Goal: Task Accomplishment & Management: Manage account settings

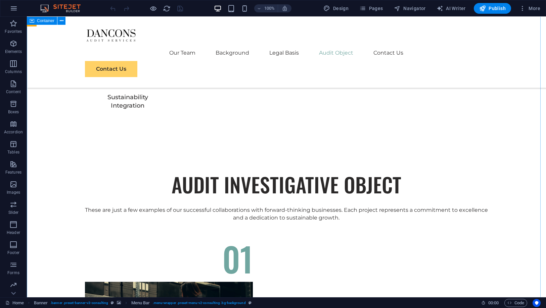
scroll to position [2088, 0]
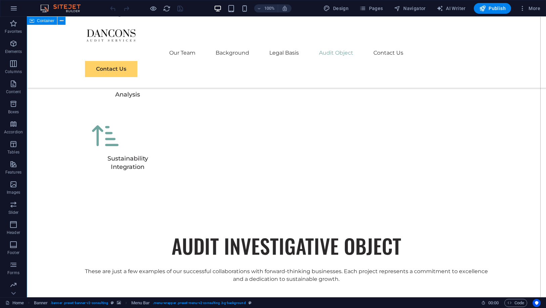
drag, startPoint x: 496, startPoint y: 216, endPoint x: 468, endPoint y: 211, distance: 28.2
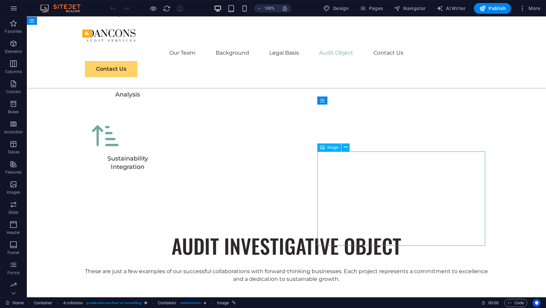
select select "%"
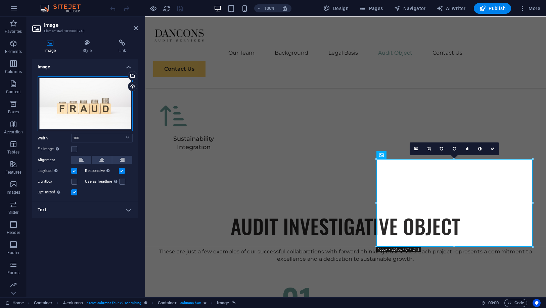
click at [109, 110] on div "Drag files here, click to choose files or select files from Files or our free s…" at bounding box center [85, 104] width 95 height 55
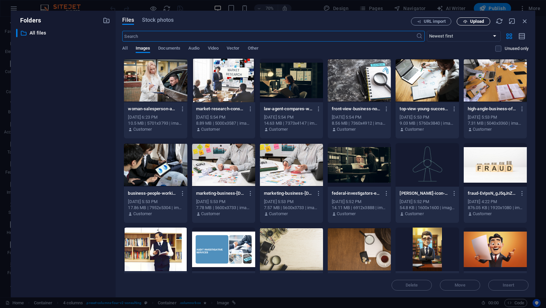
click at [463, 20] on icon "button" at bounding box center [465, 21] width 4 height 4
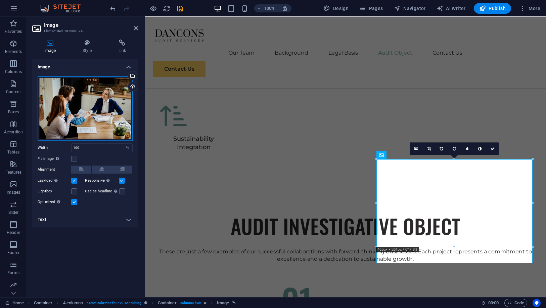
click at [97, 118] on div "Drag files here, click to choose files or select files from Files or our free s…" at bounding box center [85, 109] width 95 height 64
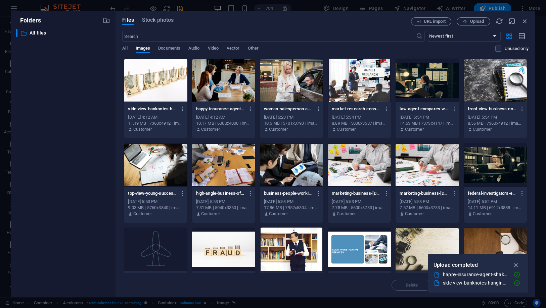
click at [150, 84] on div at bounding box center [155, 81] width 63 height 44
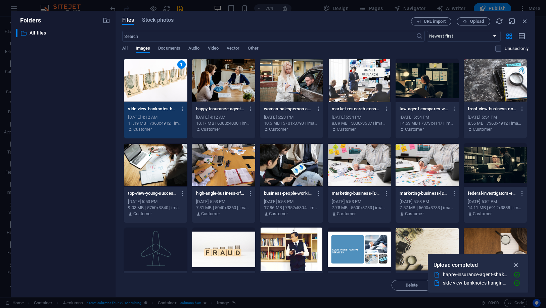
click at [515, 264] on icon "button" at bounding box center [516, 265] width 8 height 7
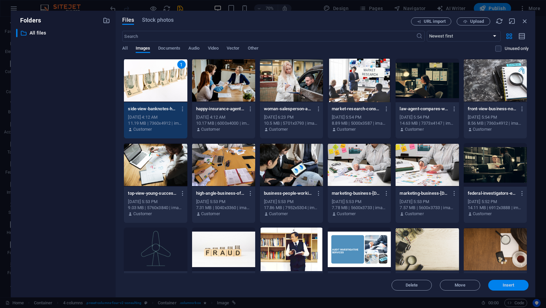
click at [504, 285] on span "Insert" at bounding box center [508, 286] width 12 height 4
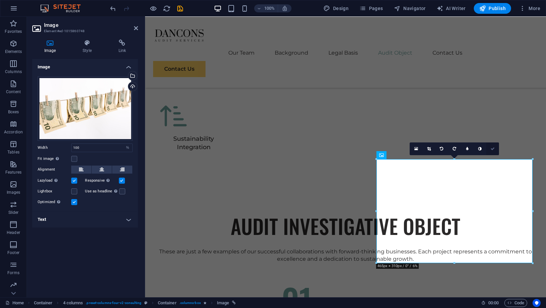
click at [496, 151] on link at bounding box center [492, 149] width 13 height 13
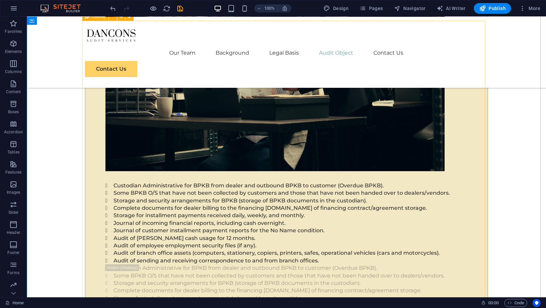
scroll to position [4624, 0]
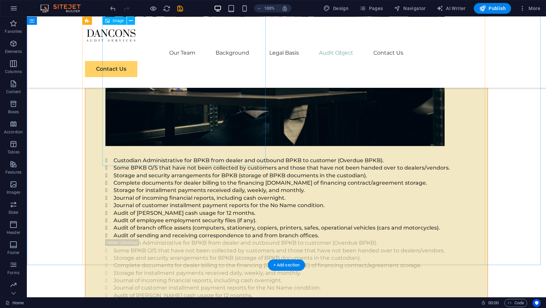
select select "px"
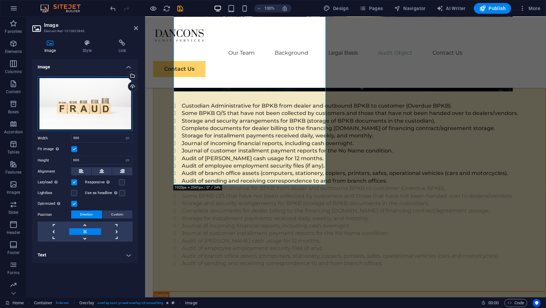
click at [110, 116] on div "Drag files here, click to choose files or select files from Files or our free s…" at bounding box center [85, 104] width 95 height 55
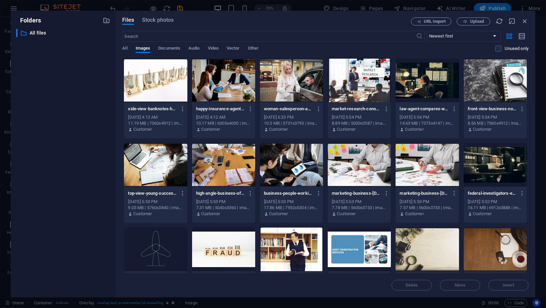
click at [110, 116] on div "Folders ​ All files All files" at bounding box center [63, 154] width 105 height 287
click at [141, 95] on div at bounding box center [155, 81] width 63 height 44
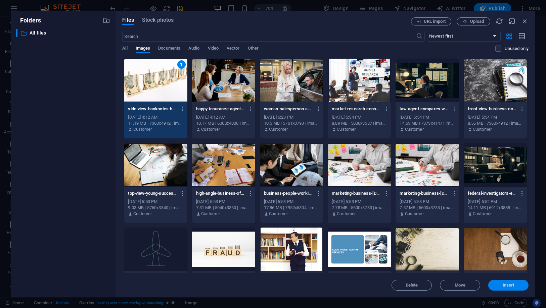
click at [495, 283] on button "Insert" at bounding box center [508, 285] width 40 height 11
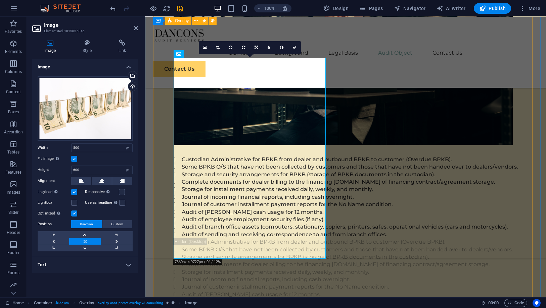
scroll to position [4549, 0]
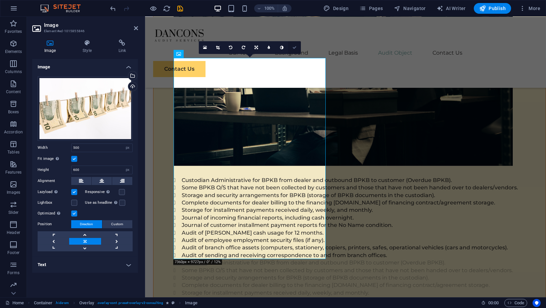
click at [295, 46] on icon at bounding box center [294, 48] width 4 height 4
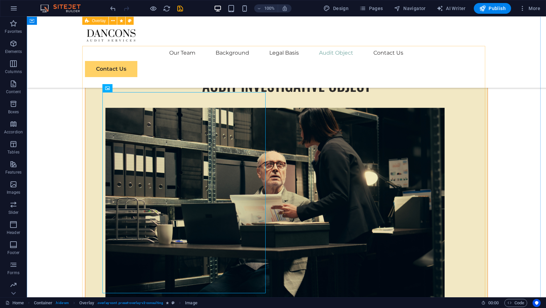
scroll to position [4437, 0]
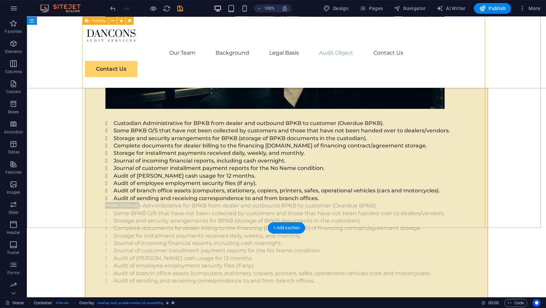
scroll to position [4586, 0]
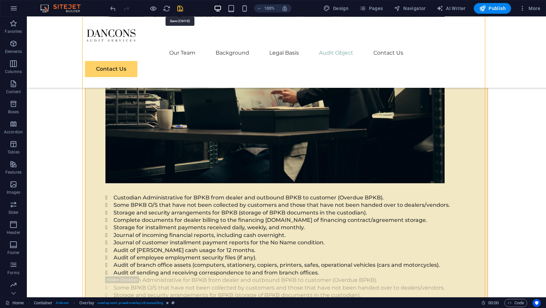
click at [180, 7] on icon "save" at bounding box center [181, 9] width 8 height 8
checkbox input "false"
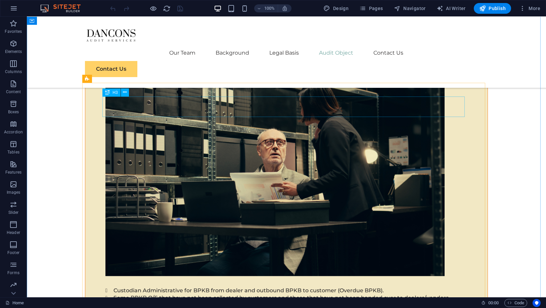
scroll to position [4459, 0]
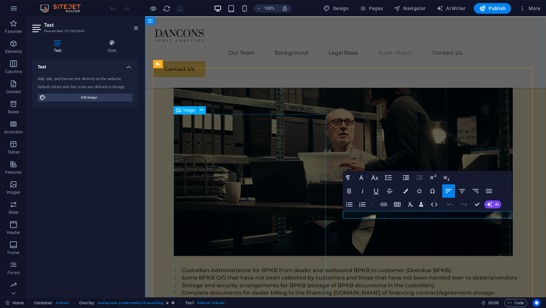
scroll to position [4493, 0]
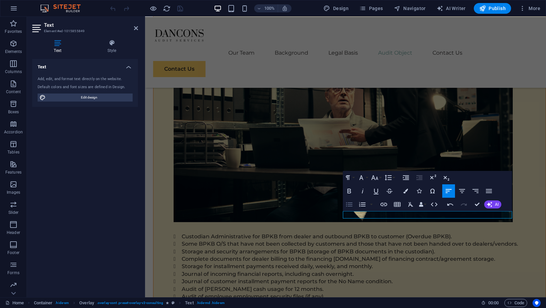
click at [348, 207] on icon "button" at bounding box center [349, 205] width 8 height 8
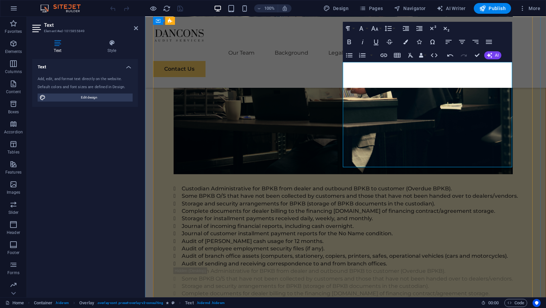
scroll to position [4593, 0]
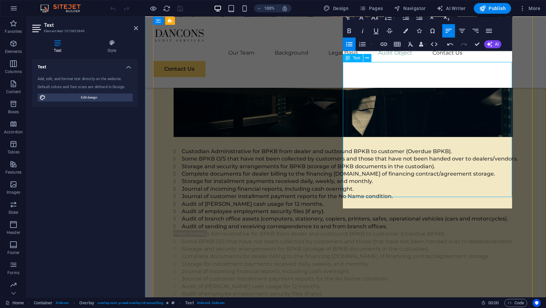
scroll to position [4567, 0]
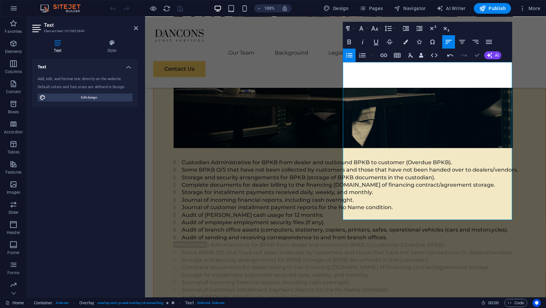
drag, startPoint x: 473, startPoint y: 54, endPoint x: 427, endPoint y: 42, distance: 47.8
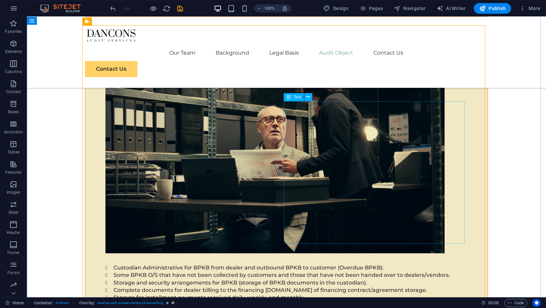
scroll to position [4530, 0]
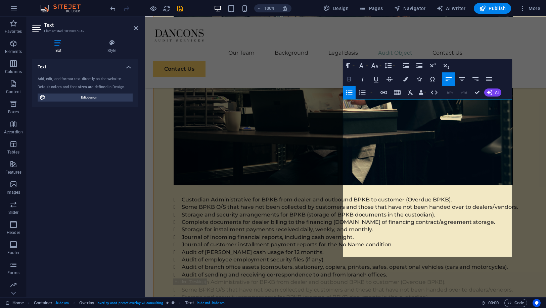
click at [349, 79] on icon "button" at bounding box center [349, 79] width 8 height 8
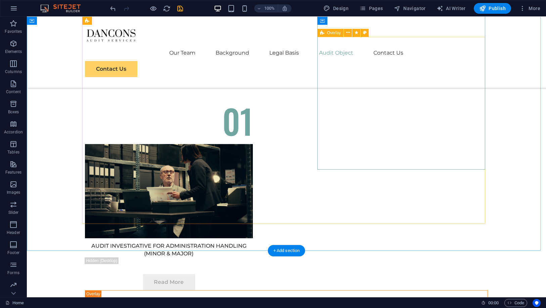
scroll to position [2255, 0]
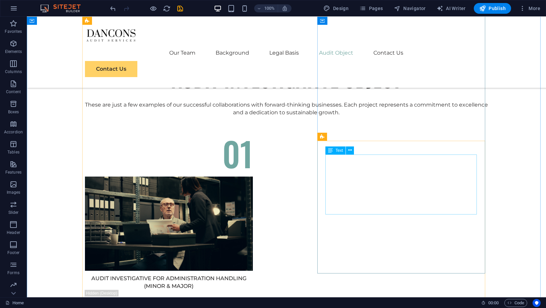
drag, startPoint x: 384, startPoint y: 163, endPoint x: 266, endPoint y: 163, distance: 117.5
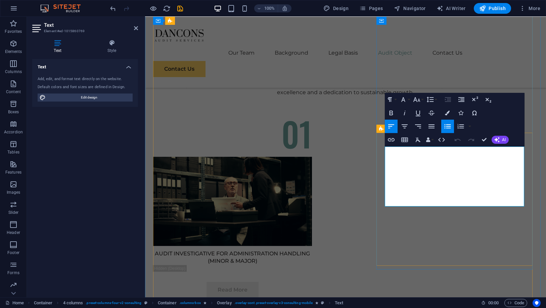
scroll to position [2263, 0]
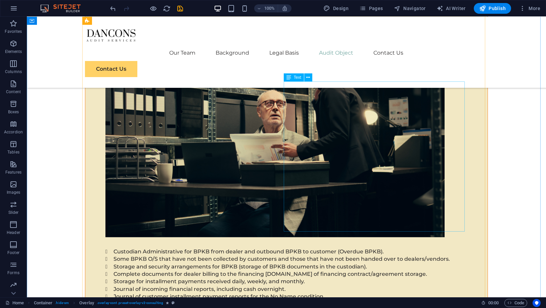
scroll to position [4607, 0]
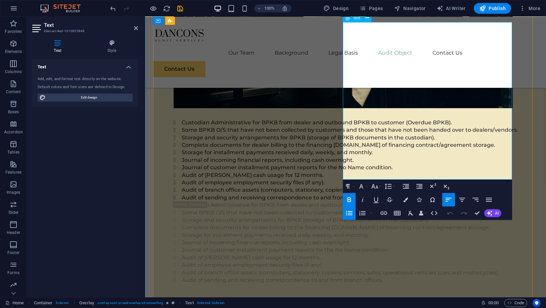
copy ul "How many customers financed by the financing branch office in the last six mont…"
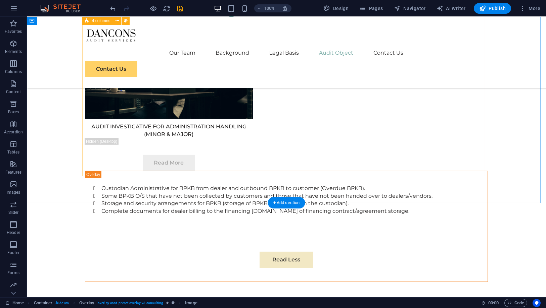
scroll to position [2183, 0]
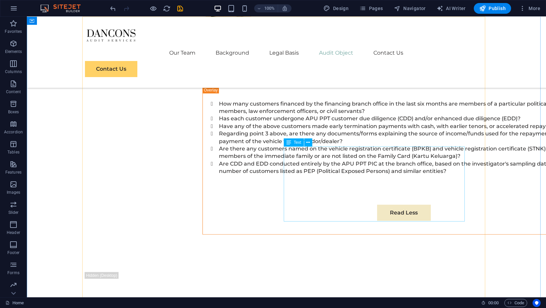
scroll to position [4279, 0]
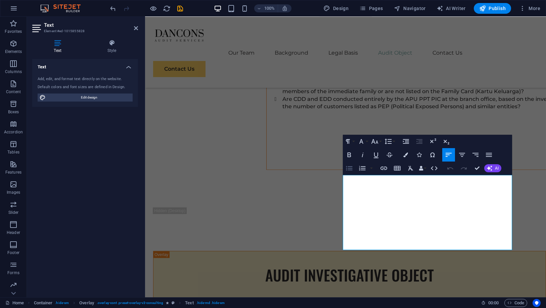
click at [349, 170] on icon "button" at bounding box center [349, 168] width 6 height 4
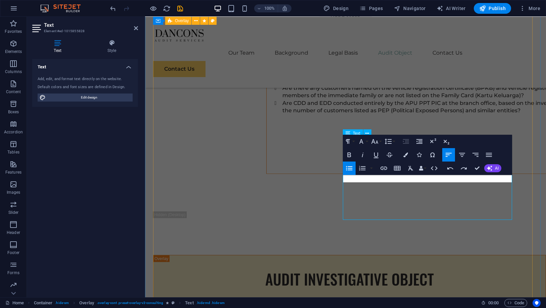
scroll to position [4313, 0]
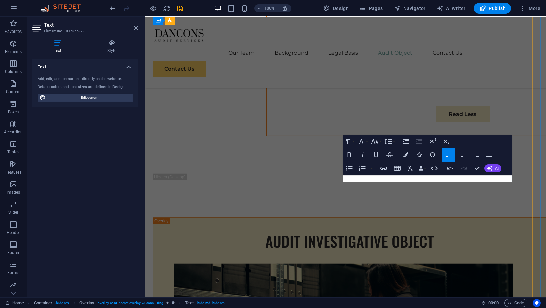
click at [347, 171] on icon "button" at bounding box center [349, 168] width 8 height 8
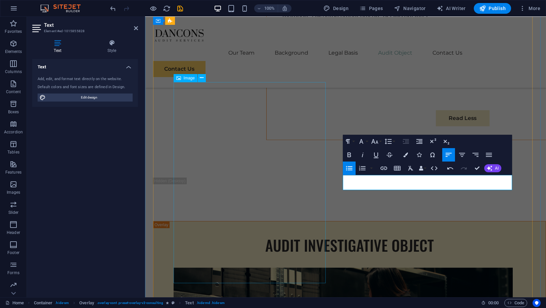
scroll to position [4306, 0]
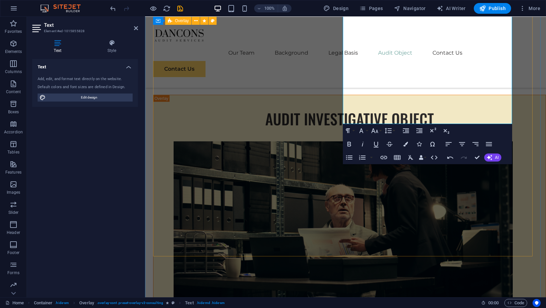
scroll to position [4361, 0]
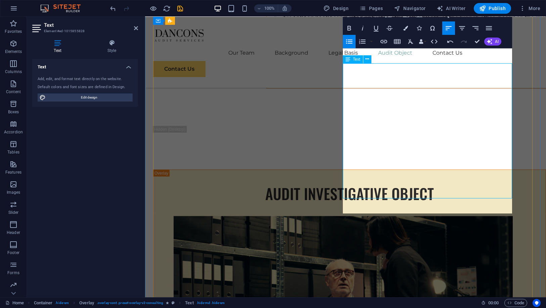
scroll to position [4346, 0]
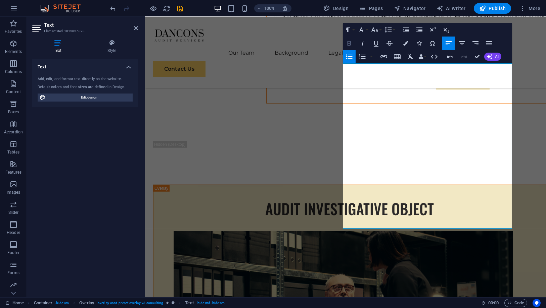
click at [349, 43] on icon "button" at bounding box center [349, 43] width 4 height 5
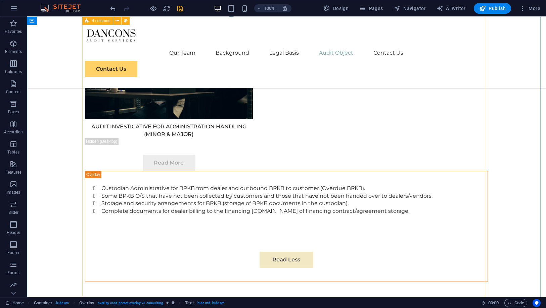
scroll to position [2220, 0]
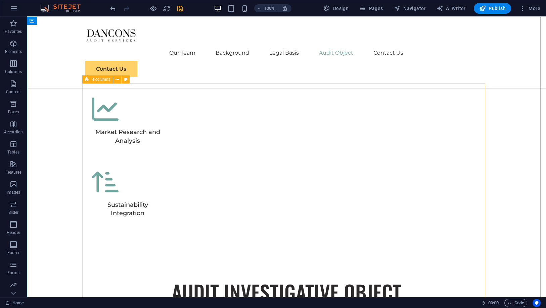
scroll to position [2266, 0]
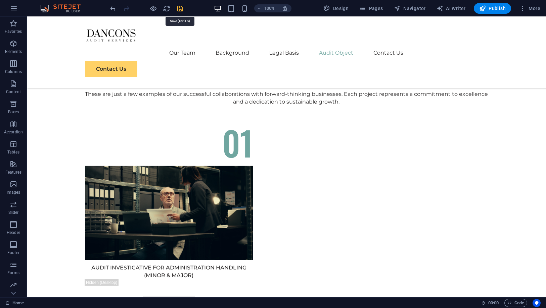
click at [179, 8] on icon "save" at bounding box center [181, 9] width 8 height 8
checkbox input "false"
click at [491, 10] on span "Publish" at bounding box center [492, 8] width 27 height 7
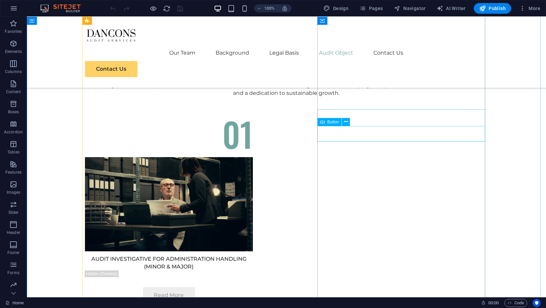
scroll to position [2163, 0]
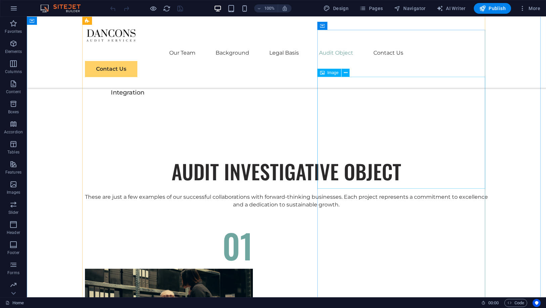
select select "%"
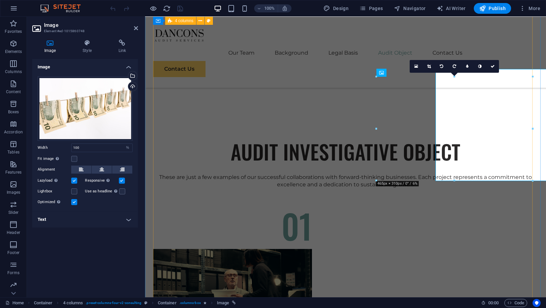
scroll to position [2170, 0]
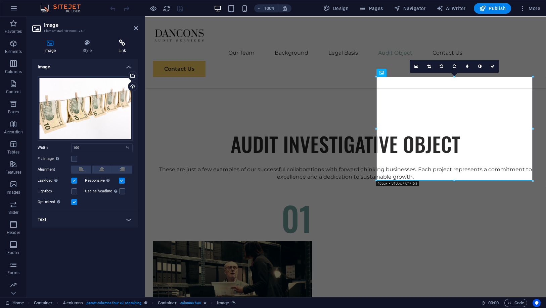
click at [114, 42] on icon at bounding box center [122, 43] width 32 height 7
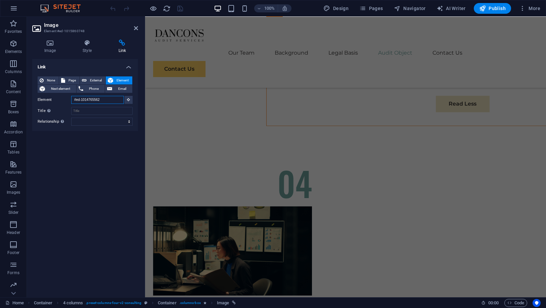
click at [98, 98] on input "#ed-1014765562" at bounding box center [97, 100] width 53 height 8
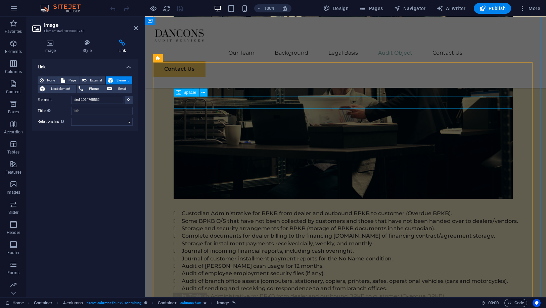
scroll to position [4630, 0]
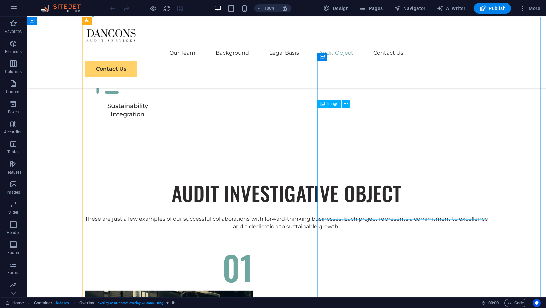
scroll to position [2131, 0]
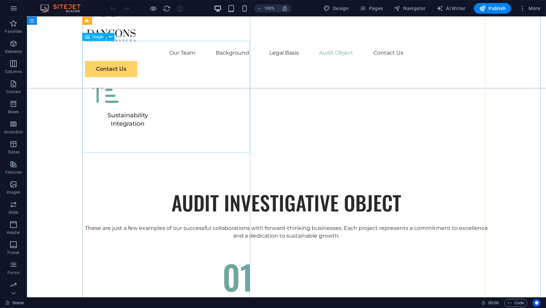
select select "%"
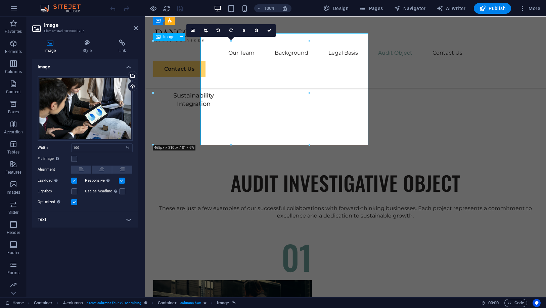
scroll to position [2139, 0]
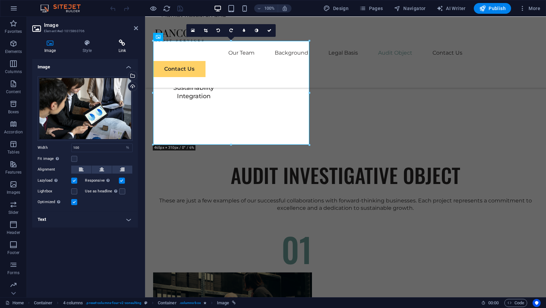
click at [117, 43] on icon at bounding box center [122, 43] width 32 height 7
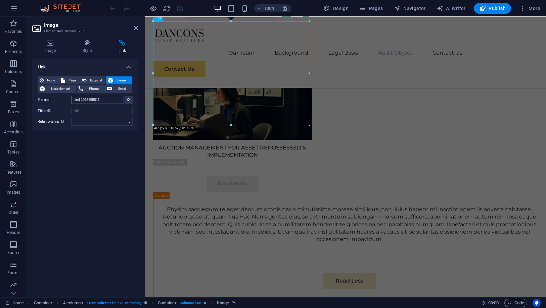
scroll to position [4351, 0]
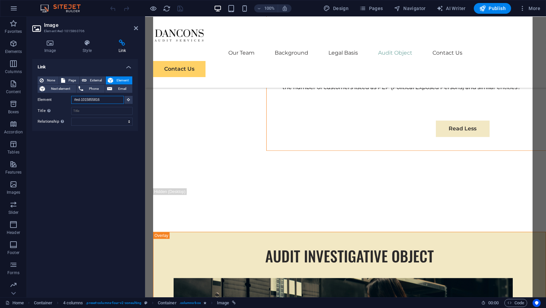
click at [105, 99] on input "#ed-1015855816" at bounding box center [97, 100] width 53 height 8
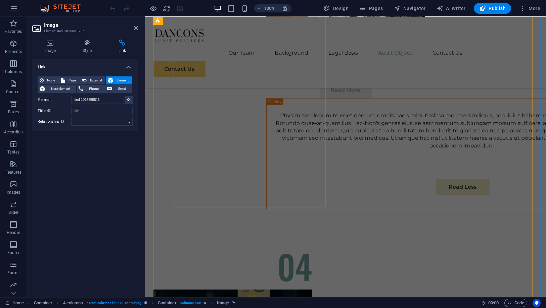
scroll to position [3256, 0]
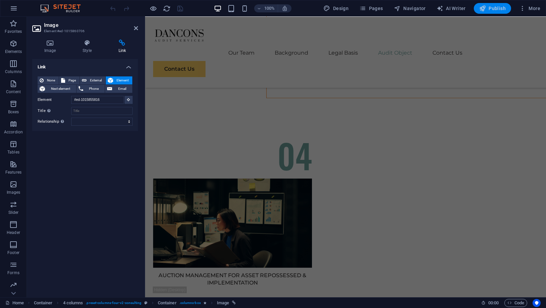
click at [494, 9] on span "Publish" at bounding box center [492, 8] width 27 height 7
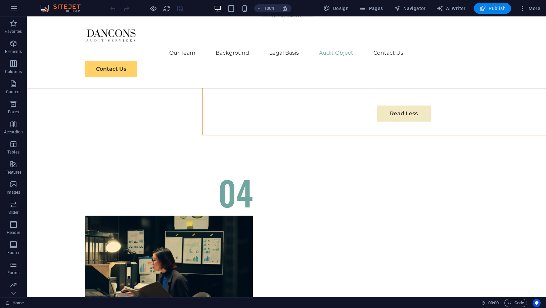
scroll to position [2071, 0]
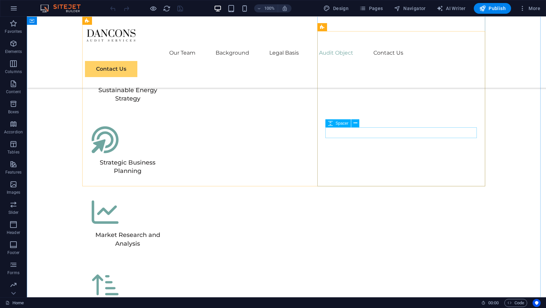
scroll to position [2163, 0]
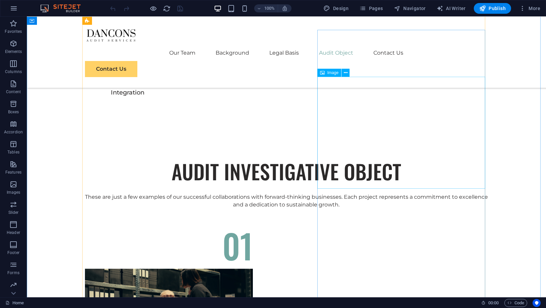
select select "%"
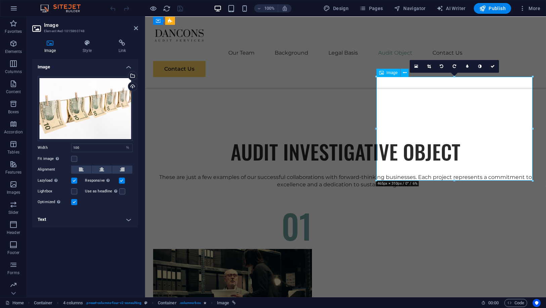
scroll to position [2170, 0]
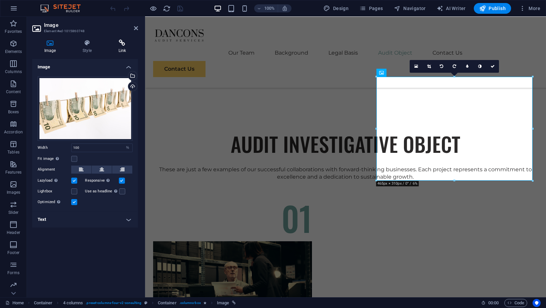
click at [115, 47] on h4 "Link" at bounding box center [122, 47] width 32 height 14
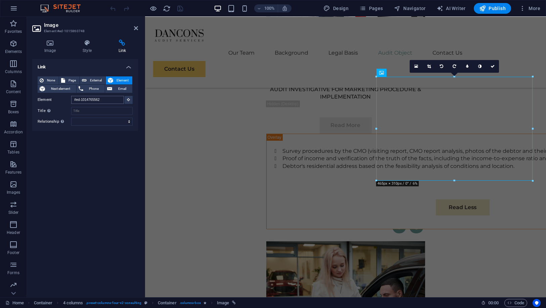
scroll to position [3228, 0]
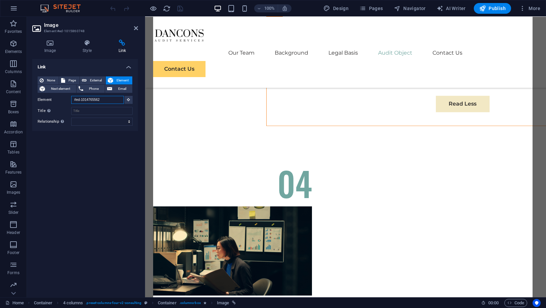
click at [105, 99] on input "#ed-1014765562" at bounding box center [97, 100] width 53 height 8
drag, startPoint x: 110, startPoint y: 101, endPoint x: 60, endPoint y: 95, distance: 50.4
click at [60, 95] on div "None Page External Element Next element Phone Email Page Home Subpage Legal Not…" at bounding box center [85, 101] width 95 height 49
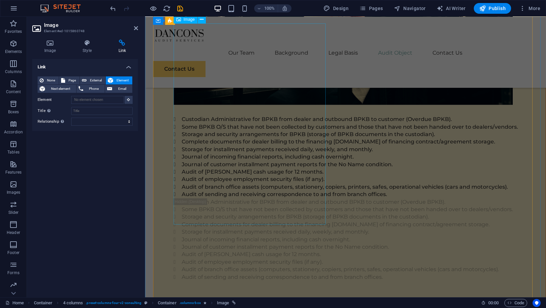
scroll to position [4603, 0]
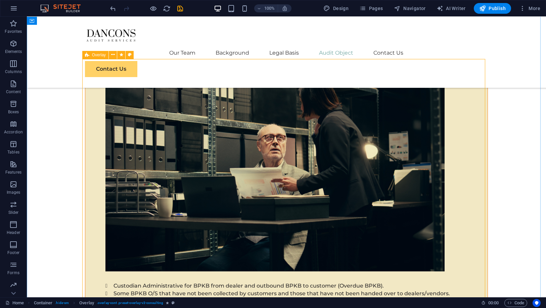
click at [91, 55] on div "Overlay" at bounding box center [95, 55] width 26 height 8
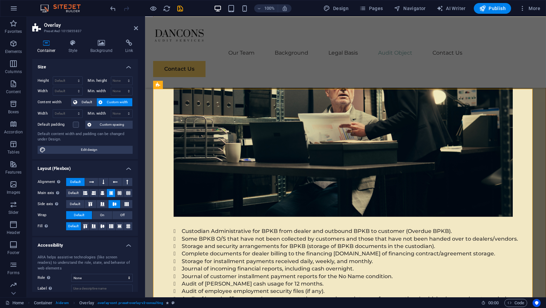
click at [61, 30] on h3 "Preset #ed-1015855837" at bounding box center [84, 31] width 81 height 6
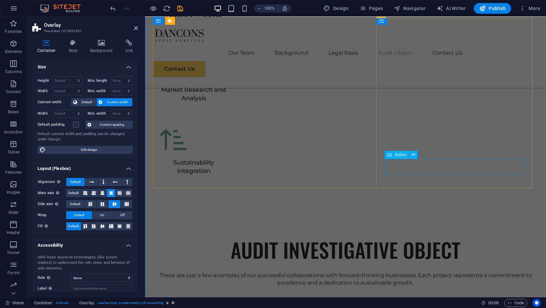
scroll to position [2179, 0]
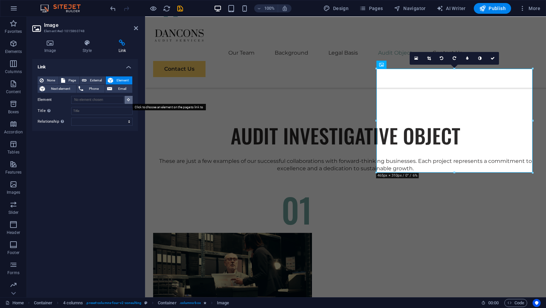
scroll to position [2141, 0]
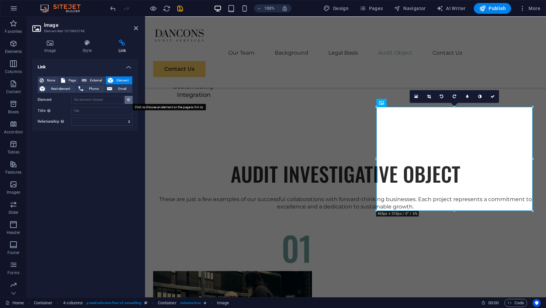
click at [127, 98] on icon at bounding box center [128, 99] width 3 height 3
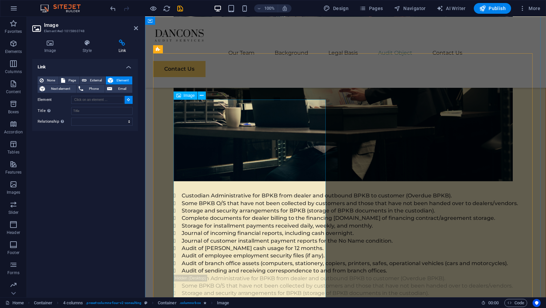
scroll to position [4602, 0]
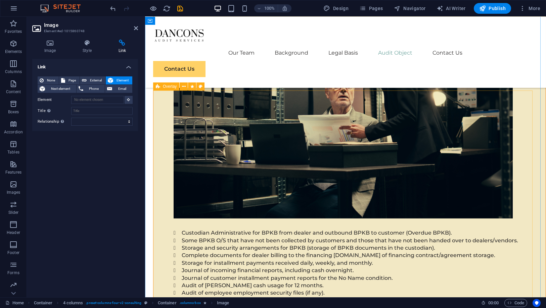
type input "#ed-1015855837"
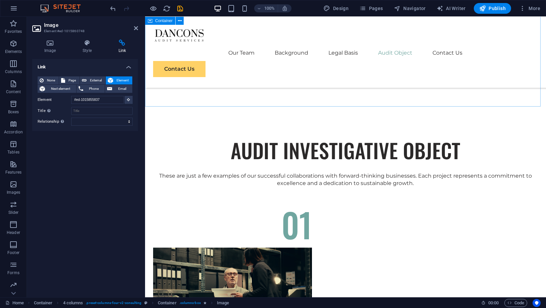
scroll to position [2142, 0]
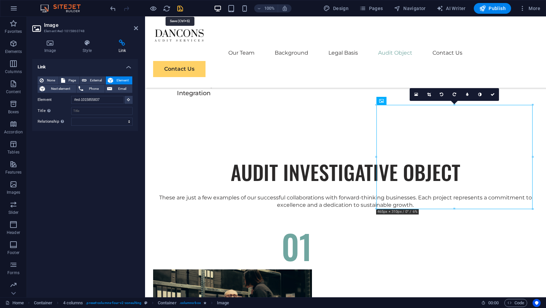
click at [182, 7] on icon "save" at bounding box center [181, 9] width 8 height 8
checkbox input "false"
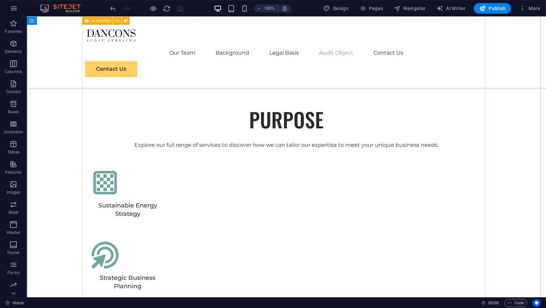
scroll to position [1836, 0]
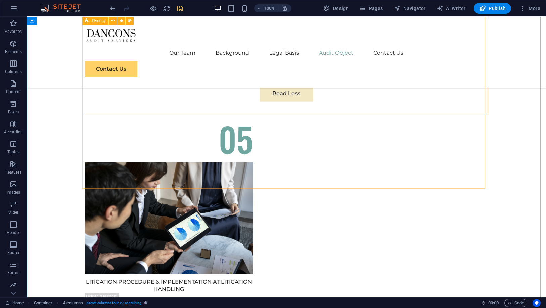
scroll to position [3588, 0]
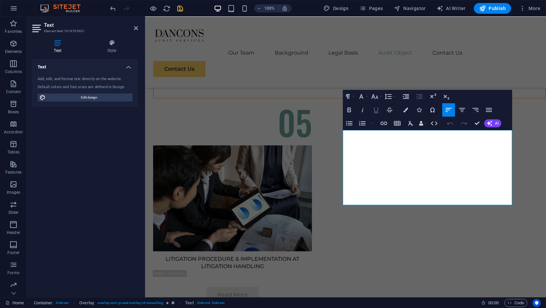
scroll to position [3622, 0]
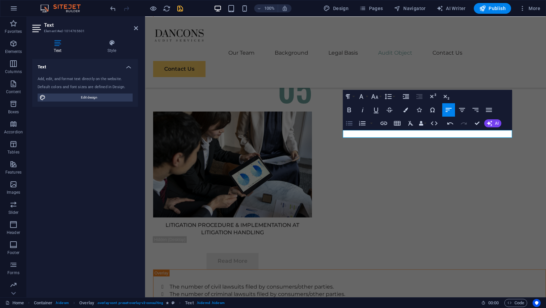
click at [348, 122] on icon "button" at bounding box center [349, 123] width 8 height 8
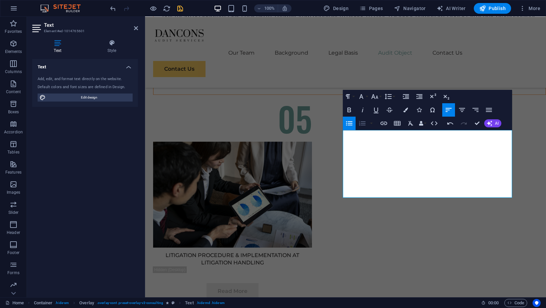
scroll to position [3588, 0]
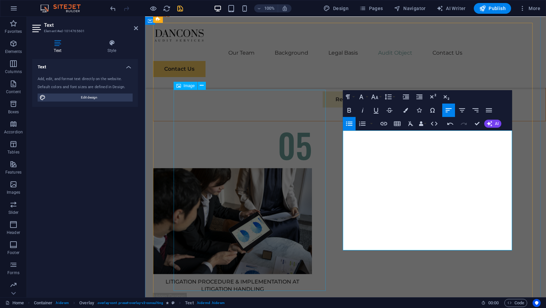
scroll to position [3558, 0]
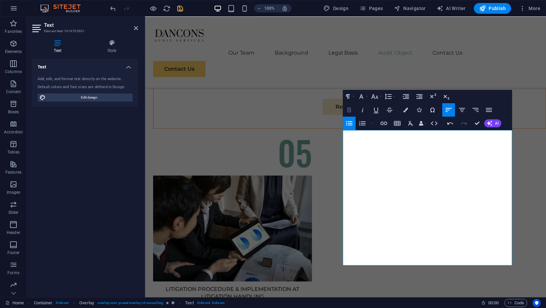
click at [349, 111] on icon "button" at bounding box center [349, 110] width 8 height 8
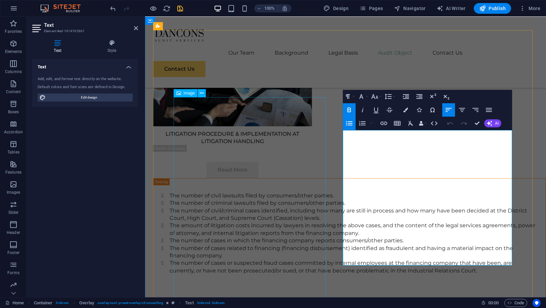
scroll to position [3745, 0]
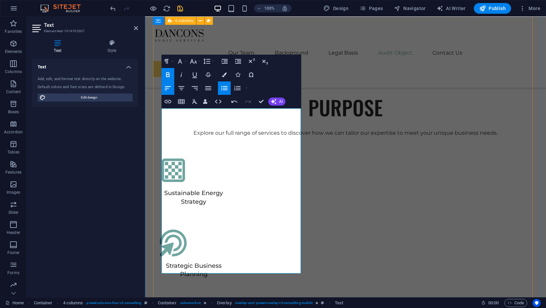
scroll to position [1927, 0]
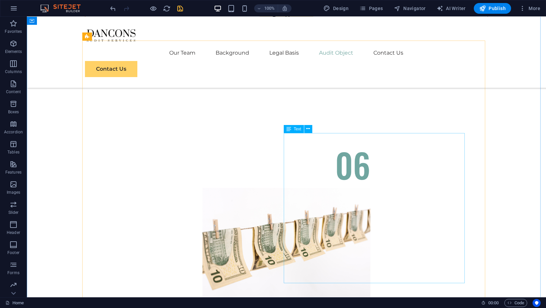
scroll to position [4053, 0]
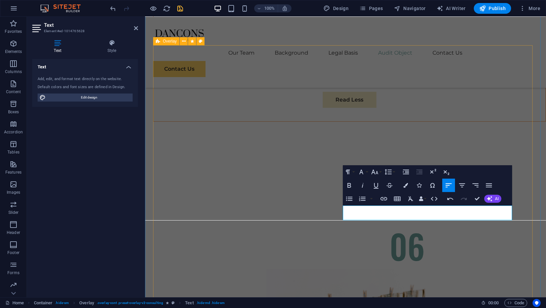
scroll to position [3941, 0]
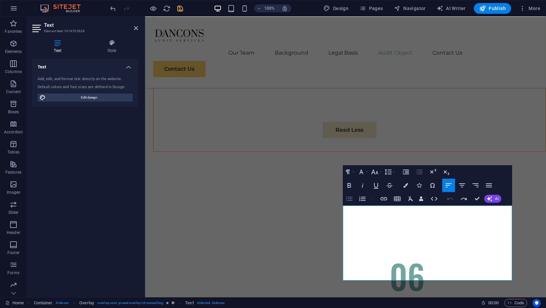
click at [347, 199] on icon "button" at bounding box center [349, 199] width 6 height 4
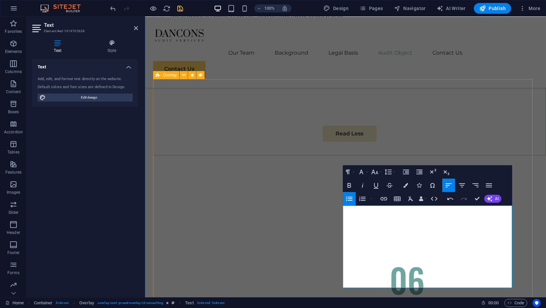
scroll to position [3934, 0]
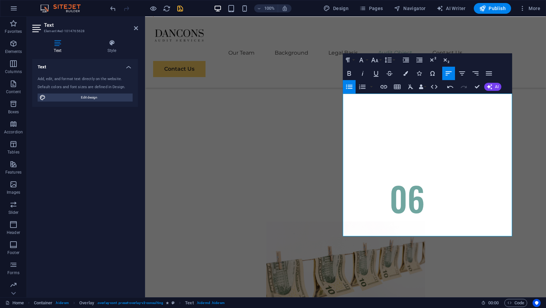
scroll to position [49, 0]
copy ul "How much collateral for motorcycles/cars has been received and is being held at…"
click at [355, 73] on button "Bold" at bounding box center [349, 73] width 13 height 13
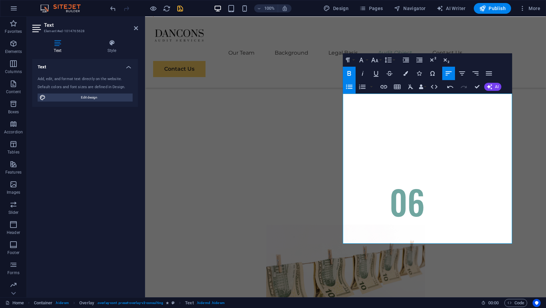
copy ul "How much collateral for motorcycles/cars has been received and is being held at…"
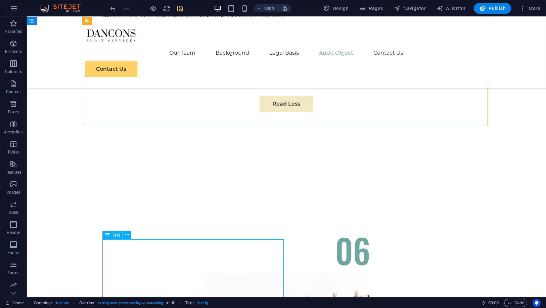
drag, startPoint x: 200, startPoint y: 276, endPoint x: 82, endPoint y: 277, distance: 118.1
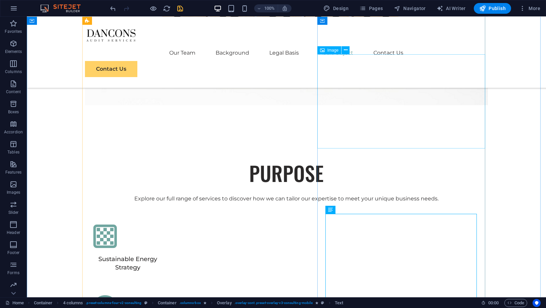
scroll to position [1620, 0]
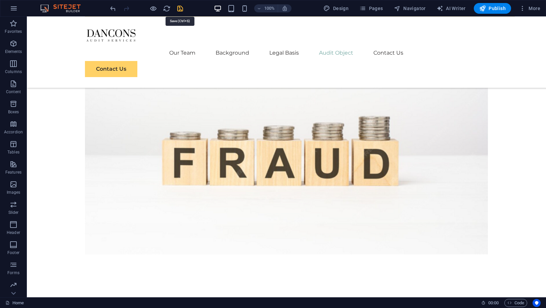
click at [182, 5] on icon "save" at bounding box center [181, 9] width 8 height 8
checkbox input "false"
click at [488, 7] on span "Publish" at bounding box center [492, 8] width 27 height 7
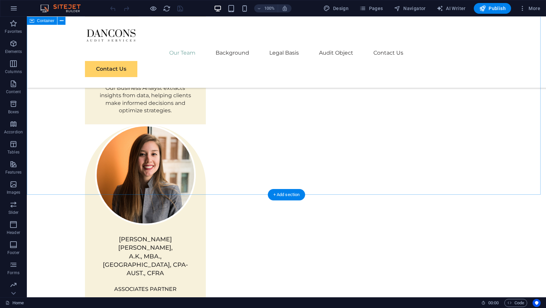
scroll to position [522, 0]
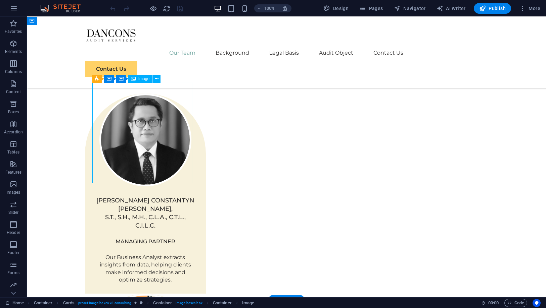
select select "%"
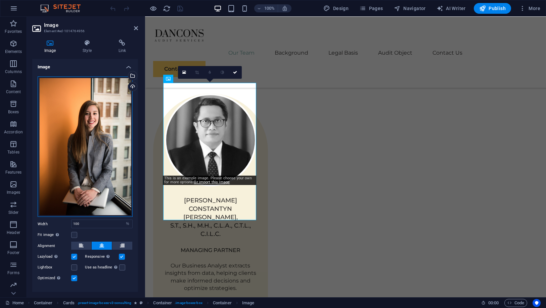
click at [93, 85] on div "Drag files here, click to choose files or select files from Files or our free s…" at bounding box center [85, 147] width 95 height 141
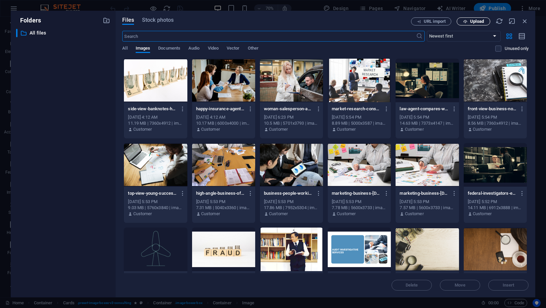
click at [466, 20] on icon "button" at bounding box center [465, 21] width 4 height 4
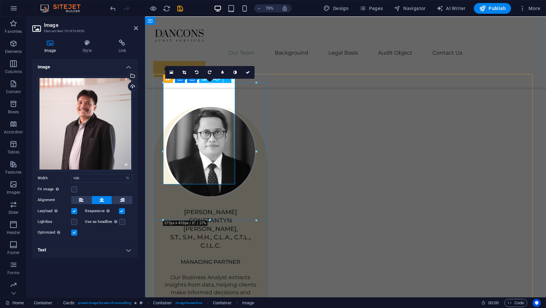
scroll to position [522, 0]
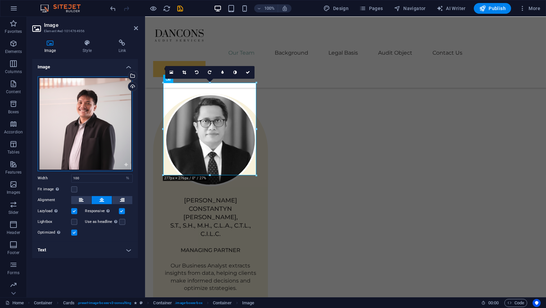
click at [90, 107] on div "Drag files here, click to choose files or select files from Files or our free s…" at bounding box center [85, 124] width 95 height 95
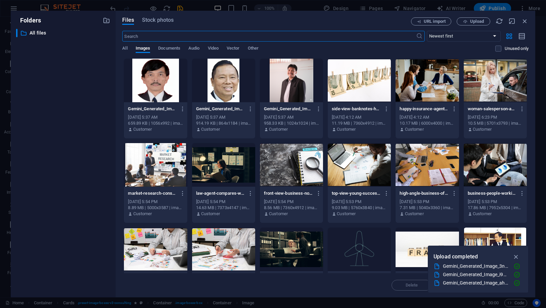
scroll to position [510, 0]
click at [217, 82] on div at bounding box center [223, 81] width 63 height 44
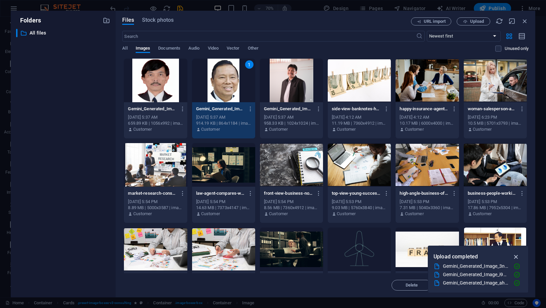
click at [518, 254] on icon "button" at bounding box center [516, 256] width 8 height 7
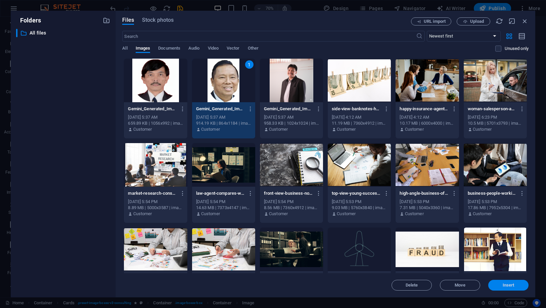
drag, startPoint x: 362, startPoint y: 266, endPoint x: 507, endPoint y: 283, distance: 146.0
click at [507, 284] on span "Insert" at bounding box center [508, 286] width 12 height 4
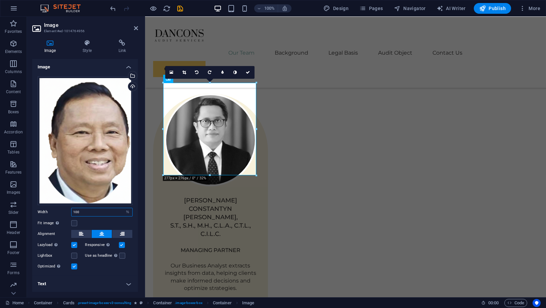
click at [83, 211] on input "100" at bounding box center [101, 212] width 61 height 8
drag, startPoint x: 80, startPoint y: 212, endPoint x: 70, endPoint y: 209, distance: 10.0
click at [70, 209] on div "Width 100 Default auto px rem % em vh vw" at bounding box center [85, 212] width 95 height 9
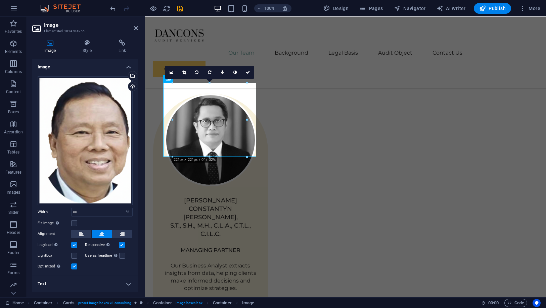
click at [63, 210] on label "Width" at bounding box center [55, 212] width 34 height 4
type input "100"
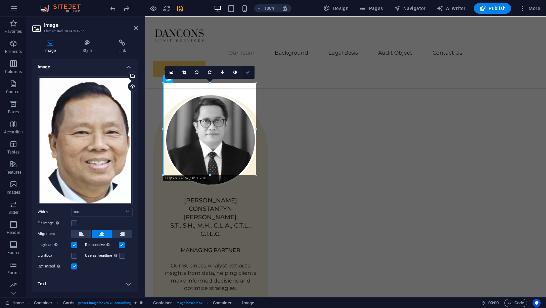
click at [247, 76] on link at bounding box center [248, 72] width 13 height 13
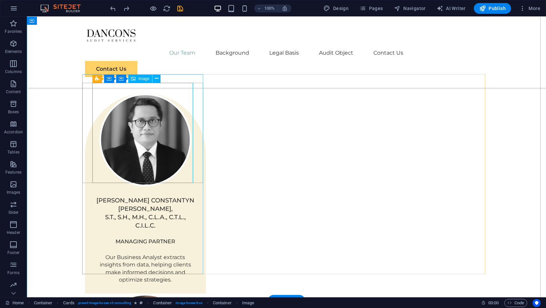
select select "%"
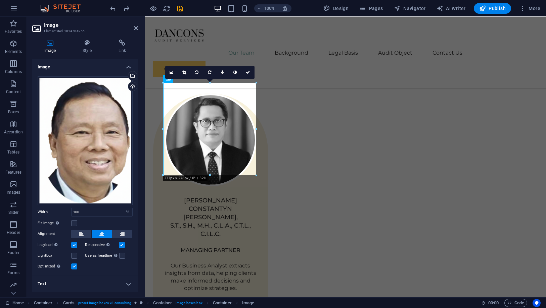
click at [137, 127] on div "Drag files here, click to choose files or select files from Files or our free s…" at bounding box center [85, 173] width 106 height 205
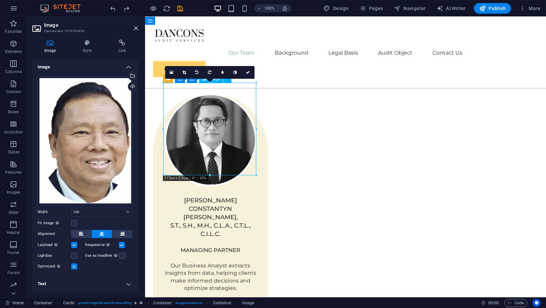
drag, startPoint x: 209, startPoint y: 126, endPoint x: 200, endPoint y: 129, distance: 9.0
drag, startPoint x: 208, startPoint y: 128, endPoint x: 200, endPoint y: 131, distance: 8.5
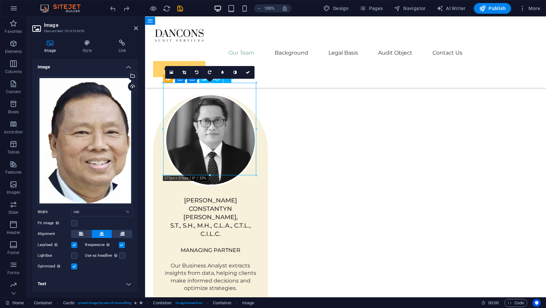
drag, startPoint x: 215, startPoint y: 128, endPoint x: 207, endPoint y: 129, distance: 8.2
click at [248, 72] on icon at bounding box center [248, 72] width 4 height 4
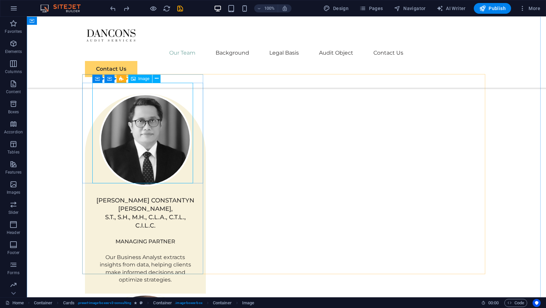
click at [139, 79] on span "Image" at bounding box center [143, 79] width 11 height 4
select select "%"
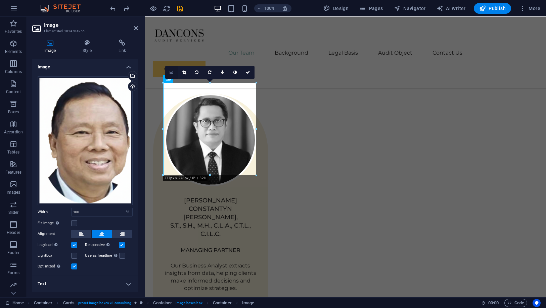
click at [172, 70] on icon at bounding box center [171, 72] width 4 height 5
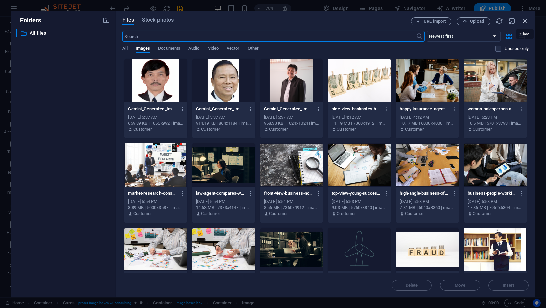
click at [526, 18] on icon "button" at bounding box center [524, 20] width 7 height 7
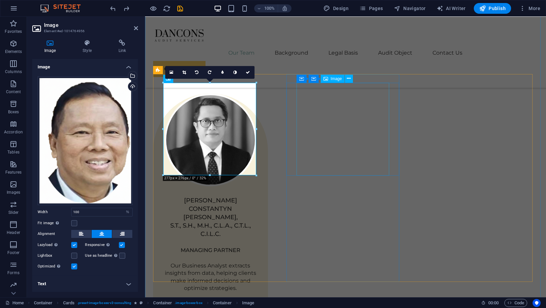
select select "%"
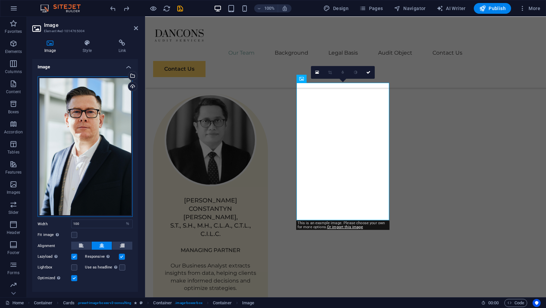
click at [109, 129] on div "Drag files here, click to choose files or select files from Files or our free s…" at bounding box center [85, 147] width 95 height 141
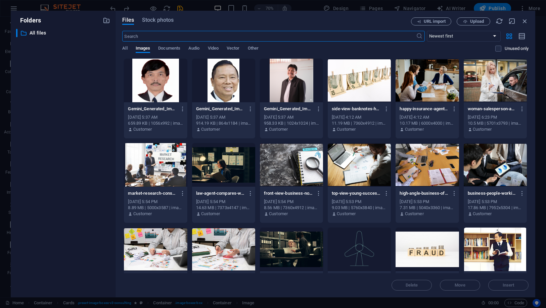
click at [149, 82] on div at bounding box center [155, 81] width 63 height 44
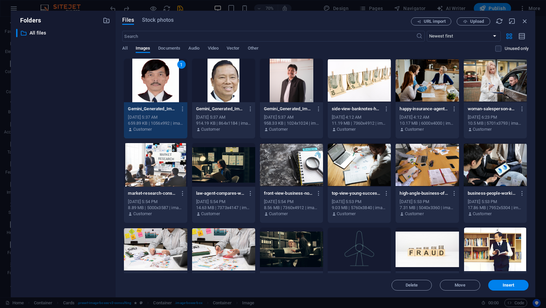
click at [149, 81] on div "1" at bounding box center [155, 81] width 63 height 44
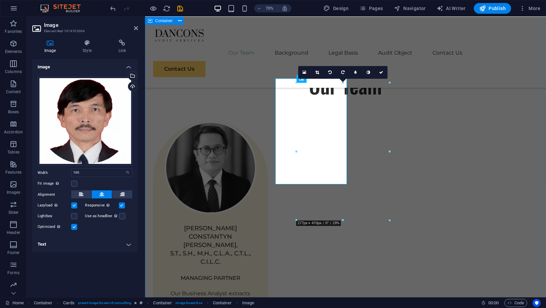
scroll to position [522, 0]
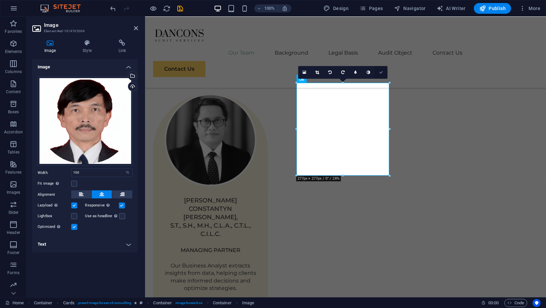
click at [382, 72] on icon at bounding box center [381, 72] width 4 height 4
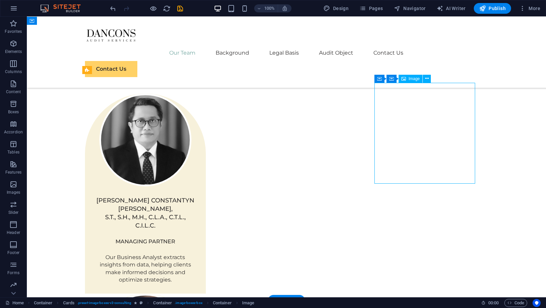
select select "%"
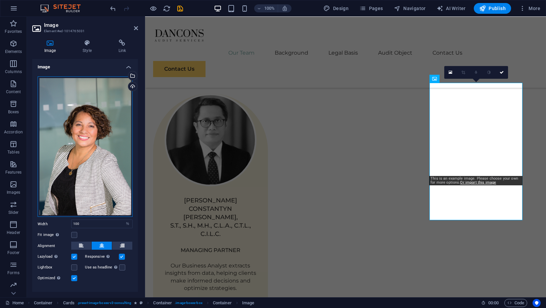
click at [71, 97] on div "Drag files here, click to choose files or select files from Files or our free s…" at bounding box center [85, 147] width 95 height 141
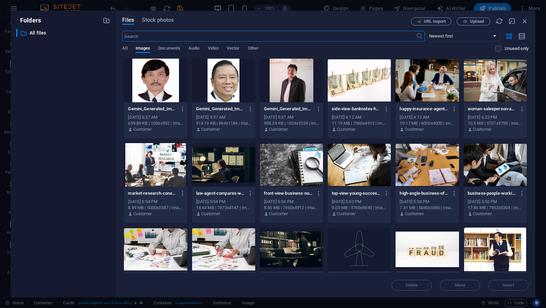
click at [71, 97] on div "​ All files All files" at bounding box center [63, 160] width 94 height 263
click at [288, 82] on div at bounding box center [291, 81] width 63 height 44
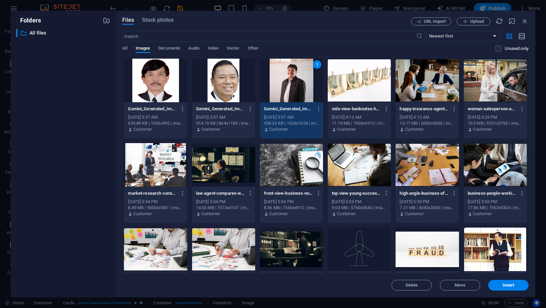
click at [288, 82] on div "1" at bounding box center [291, 81] width 63 height 44
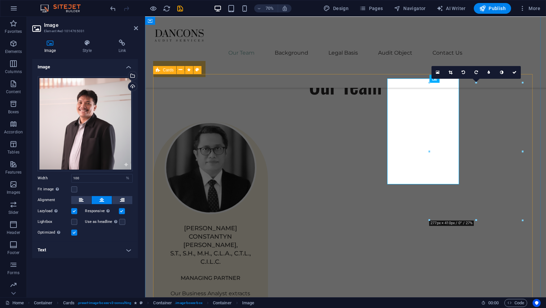
scroll to position [522, 0]
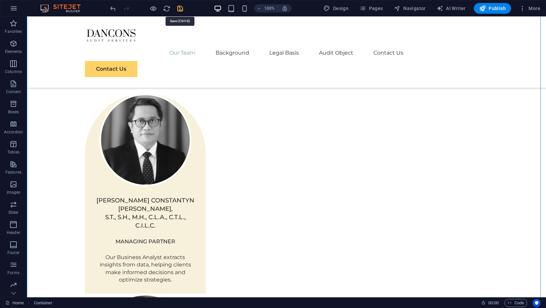
click at [182, 8] on icon "save" at bounding box center [181, 9] width 8 height 8
checkbox input "false"
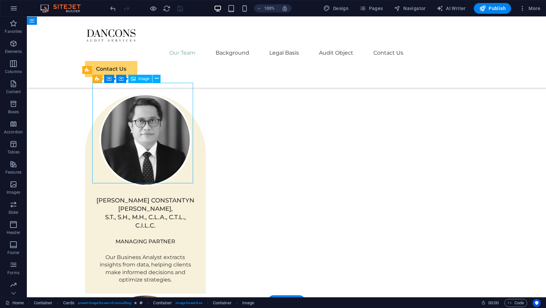
select select "%"
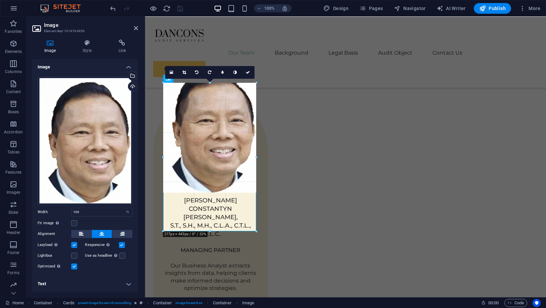
drag, startPoint x: 163, startPoint y: 130, endPoint x: 157, endPoint y: 130, distance: 6.4
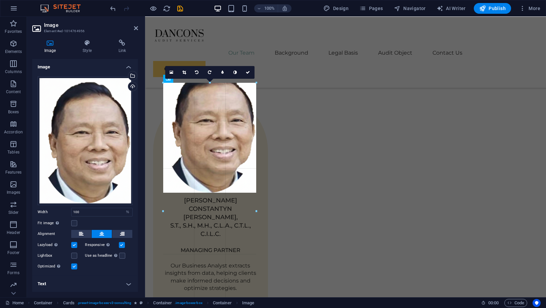
drag, startPoint x: 164, startPoint y: 130, endPoint x: 5, endPoint y: 110, distance: 160.0
drag, startPoint x: 255, startPoint y: 130, endPoint x: 135, endPoint y: 113, distance: 121.6
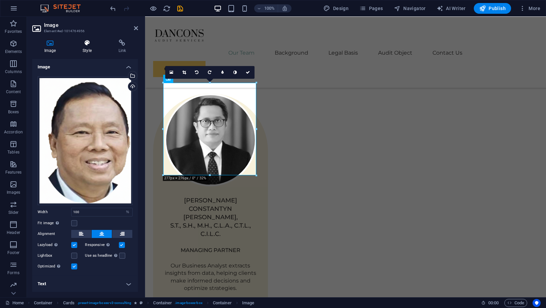
click at [83, 48] on h4 "Style" at bounding box center [88, 47] width 36 height 14
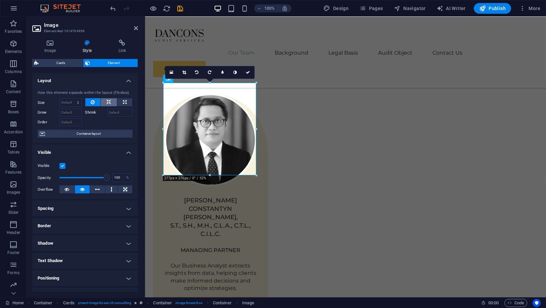
click at [106, 102] on icon at bounding box center [108, 102] width 5 height 8
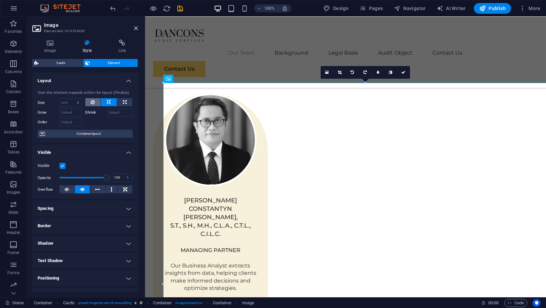
click at [93, 102] on icon at bounding box center [93, 102] width 4 height 8
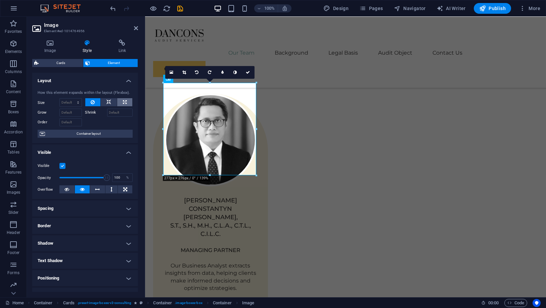
click at [127, 102] on button at bounding box center [124, 102] width 15 height 8
type input "100"
select select "%"
click at [127, 102] on button at bounding box center [124, 102] width 15 height 8
click at [95, 102] on button at bounding box center [92, 102] width 15 height 8
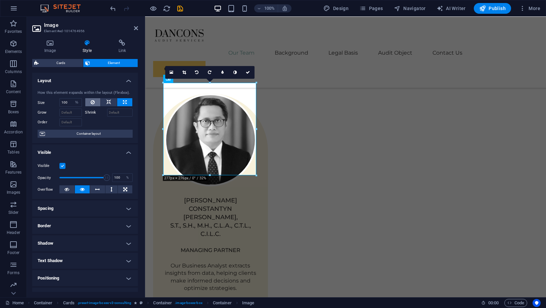
select select "DISABLED_OPTION_VALUE"
click at [123, 102] on icon at bounding box center [125, 102] width 4 height 8
type input "100"
select select "%"
click at [72, 101] on select "Default auto px % 1/1 1/2 1/3 1/4 1/5 1/6 1/7 1/8 1/9 1/10" at bounding box center [76, 103] width 9 height 8
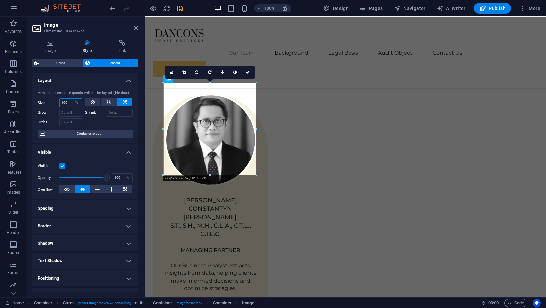
click at [67, 102] on input "100" at bounding box center [71, 103] width 22 height 8
drag, startPoint x: 67, startPoint y: 102, endPoint x: 47, endPoint y: 98, distance: 20.5
click at [47, 98] on div "Size 100 Default auto px % 1/1 1/2 1/3 1/4 1/5 1/6 1/7 1/8 1/9 1/10" at bounding box center [60, 102] width 44 height 9
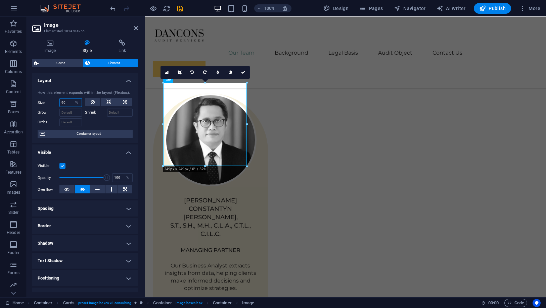
type input "90"
click at [52, 98] on div "How this element expands within the layout (Flexbox). Size 90 Default auto px %…" at bounding box center [85, 114] width 106 height 59
click at [96, 103] on button at bounding box center [92, 102] width 15 height 8
select select "DISABLED_OPTION_VALUE"
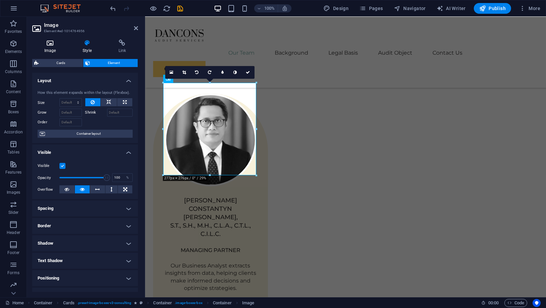
click at [56, 48] on h4 "Image" at bounding box center [51, 47] width 38 height 14
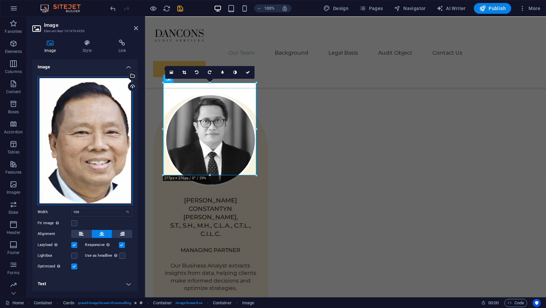
click at [92, 149] on div "Drag files here, click to choose files or select files from Files or our free s…" at bounding box center [85, 141] width 95 height 129
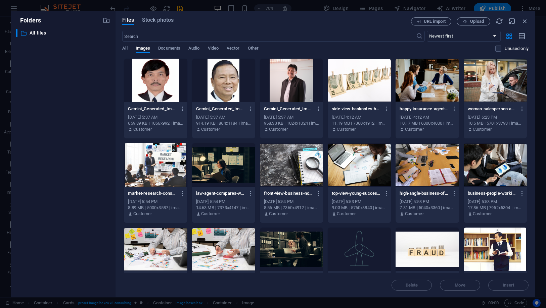
click at [228, 87] on div at bounding box center [223, 81] width 63 height 44
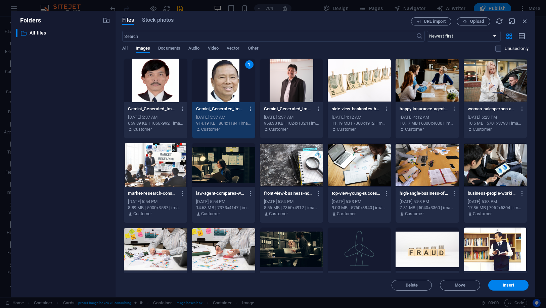
click at [251, 106] on icon "button" at bounding box center [250, 109] width 6 height 6
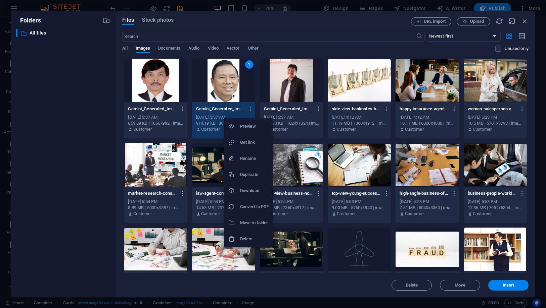
click at [253, 240] on h6 "Delete" at bounding box center [254, 239] width 29 height 8
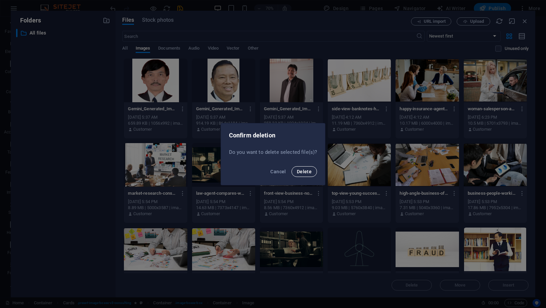
click at [301, 174] on span "Delete" at bounding box center [304, 171] width 15 height 5
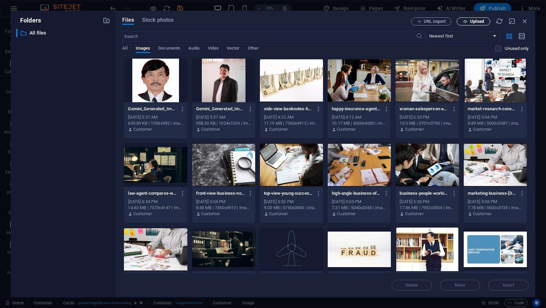
click at [471, 23] on span "Upload" at bounding box center [477, 21] width 14 height 4
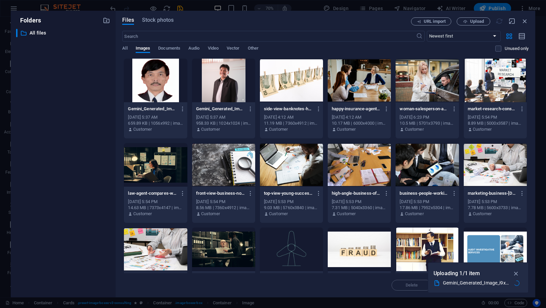
scroll to position [522, 0]
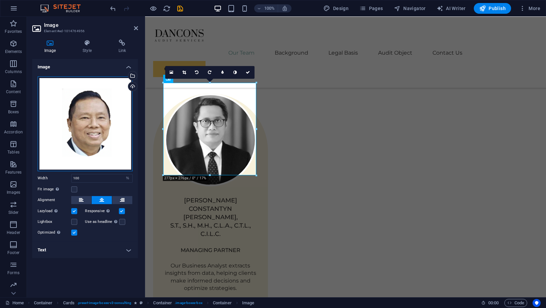
click at [105, 133] on div "Drag files here, click to choose files or select files from Files or our free s…" at bounding box center [85, 124] width 95 height 95
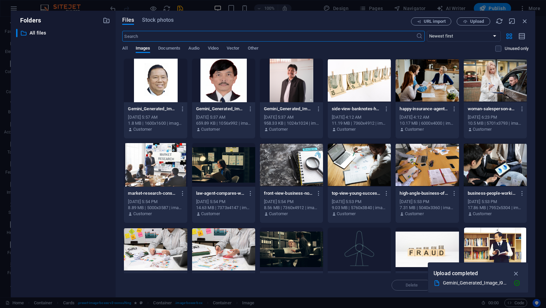
scroll to position [510, 0]
drag, startPoint x: 522, startPoint y: 19, endPoint x: 377, endPoint y: 3, distance: 146.3
click at [522, 19] on icon "button" at bounding box center [524, 20] width 7 height 7
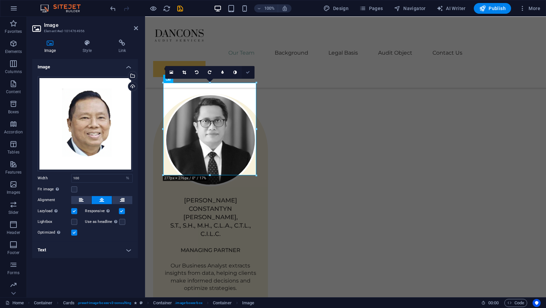
click at [247, 71] on icon at bounding box center [248, 72] width 4 height 4
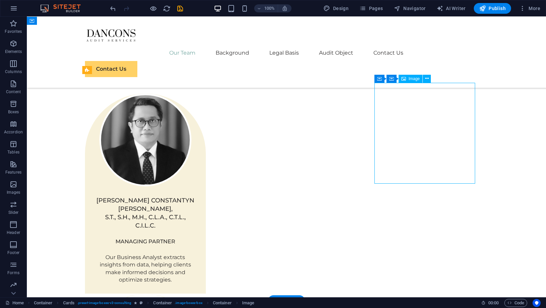
select select "%"
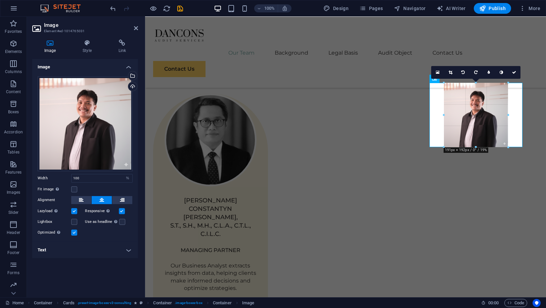
drag, startPoint x: 474, startPoint y: 175, endPoint x: 474, endPoint y: 153, distance: 22.2
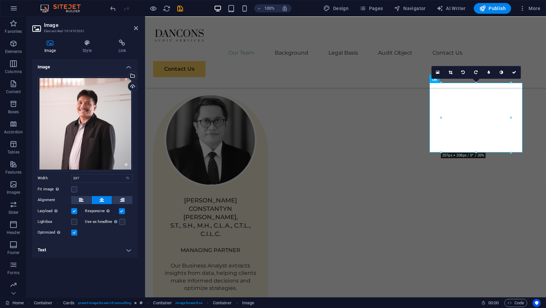
type input "207"
select select "px"
type input "100"
select select "%"
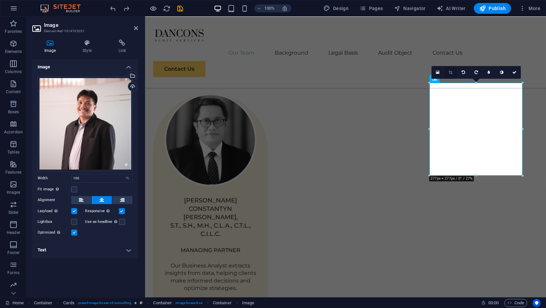
click at [448, 72] on icon at bounding box center [450, 72] width 4 height 4
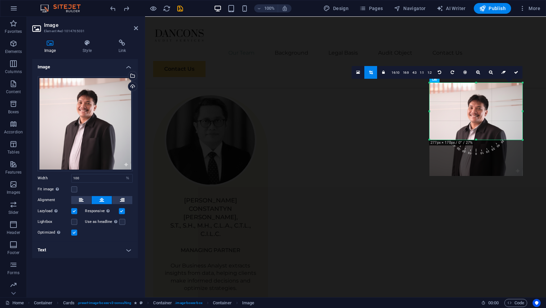
drag, startPoint x: 476, startPoint y: 175, endPoint x: 474, endPoint y: 139, distance: 35.6
click at [475, 140] on div at bounding box center [475, 140] width 93 height 2
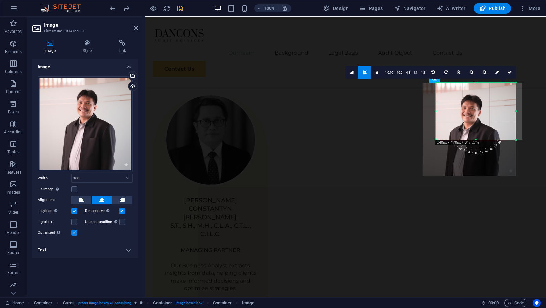
drag, startPoint x: 429, startPoint y: 113, endPoint x: 442, endPoint y: 113, distance: 12.8
click at [442, 113] on div "180 170 160 150 140 130 120 110 100 90 80 70 60 50 40 30 20 10 0 -10 -20 -30 -4…" at bounding box center [475, 111] width 81 height 57
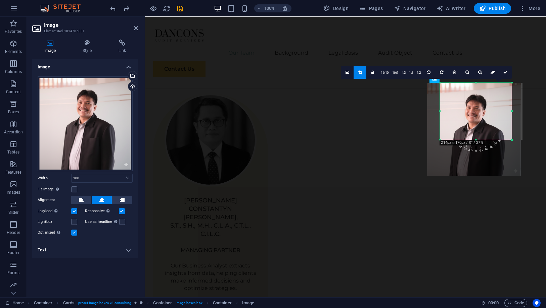
drag, startPoint x: 515, startPoint y: 112, endPoint x: 500, endPoint y: 111, distance: 15.5
click at [506, 114] on div "180 170 160 150 140 130 120 110 100 90 80 70 60 50 40 30 20 10 0 -10 -20 -30 -4…" at bounding box center [476, 111] width 72 height 57
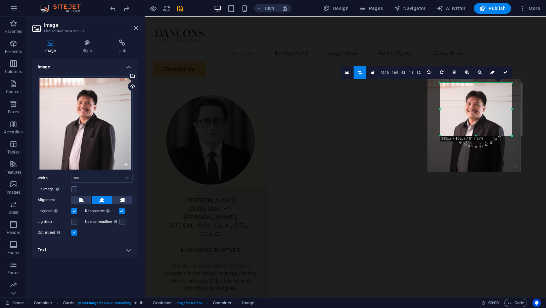
drag, startPoint x: 474, startPoint y: 83, endPoint x: 475, endPoint y: 87, distance: 4.2
click at [475, 87] on div "180 170 160 150 140 130 120 110 100 90 80 70 60 50 40 30 20 10 0 -10 -20 -30 -4…" at bounding box center [475, 109] width 71 height 53
click at [507, 74] on link at bounding box center [505, 72] width 13 height 13
type input "213"
select select "px"
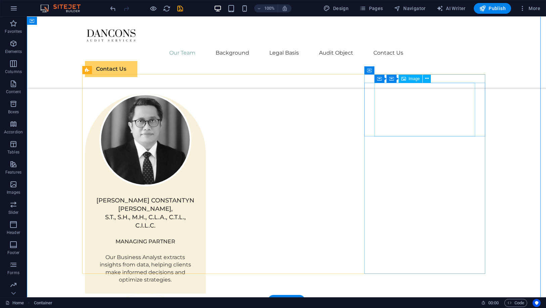
select select "px"
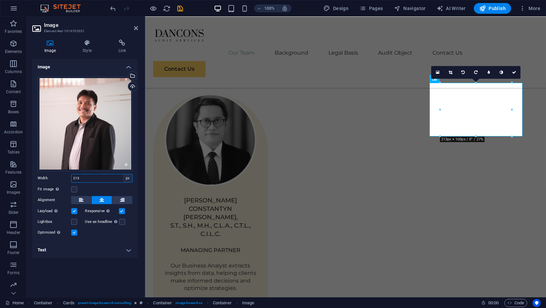
click at [128, 179] on select "Default auto px rem % em vh vw" at bounding box center [127, 179] width 9 height 8
click at [465, 72] on link at bounding box center [462, 72] width 13 height 13
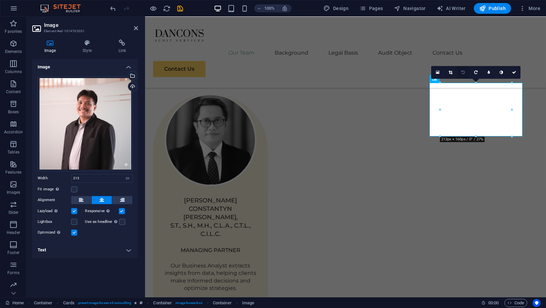
click at [464, 70] on icon at bounding box center [462, 72] width 3 height 4
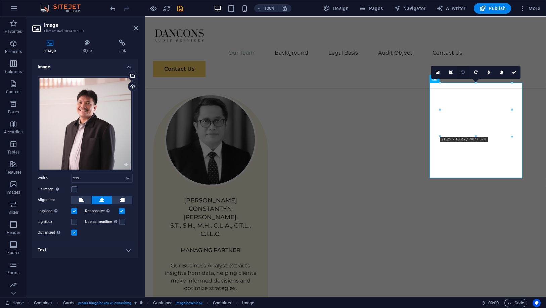
click at [462, 69] on link at bounding box center [462, 72] width 13 height 13
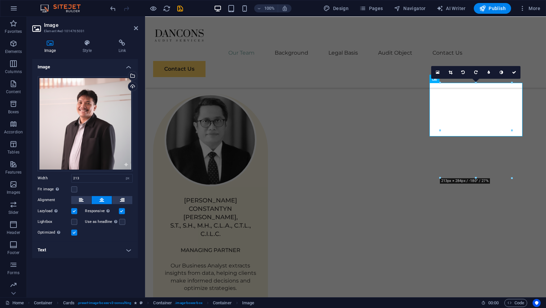
click at [462, 69] on link at bounding box center [462, 72] width 13 height 13
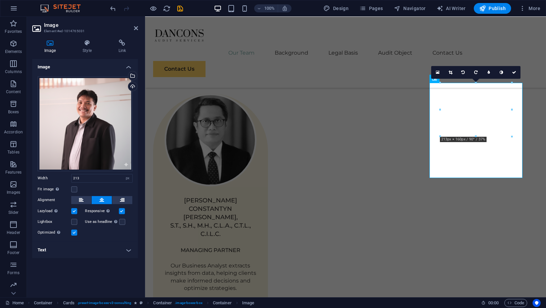
click at [462, 69] on link at bounding box center [462, 72] width 13 height 13
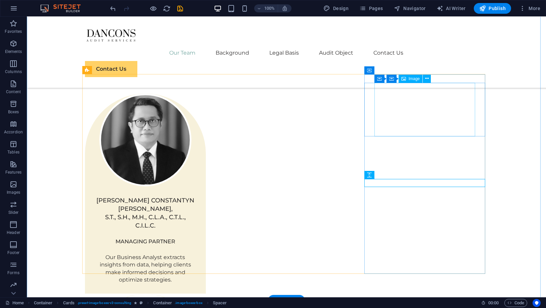
select select "px"
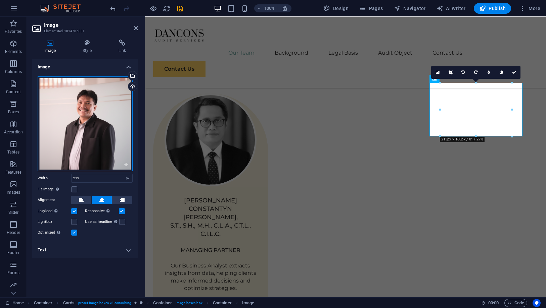
click at [117, 115] on div "Drag files here, click to choose files or select files from Files or our free s…" at bounding box center [85, 124] width 95 height 95
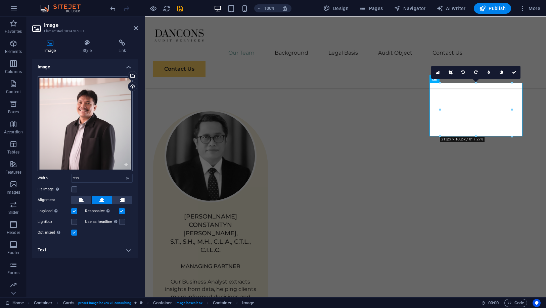
scroll to position [510, 0]
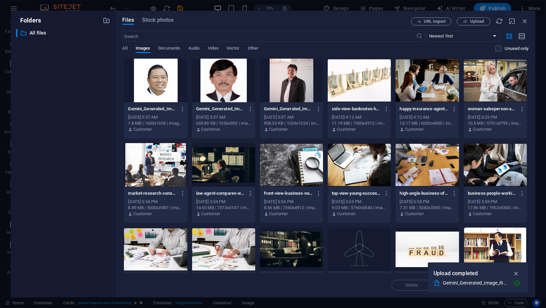
click at [117, 115] on div "Files Stock photos URL import Upload ​ Newest first Oldest first Name (A-Z) Nam…" at bounding box center [325, 154] width 420 height 287
click at [284, 76] on div at bounding box center [291, 81] width 63 height 44
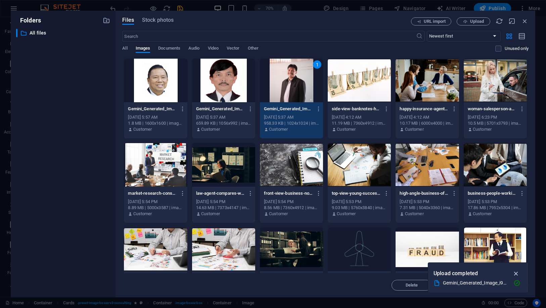
click at [514, 274] on icon "button" at bounding box center [516, 273] width 8 height 7
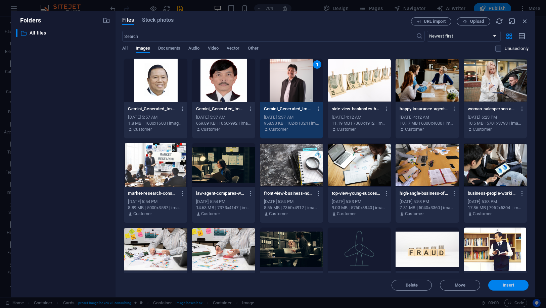
drag, startPoint x: 506, startPoint y: 283, endPoint x: 361, endPoint y: 266, distance: 146.2
click at [506, 284] on span "Insert" at bounding box center [508, 286] width 12 height 4
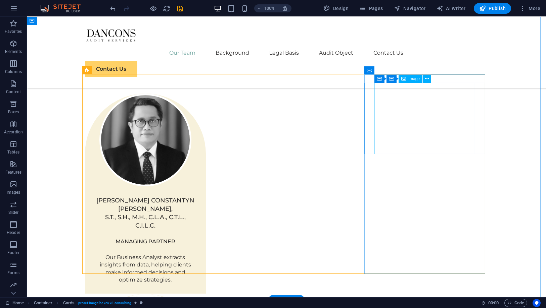
select select "px"
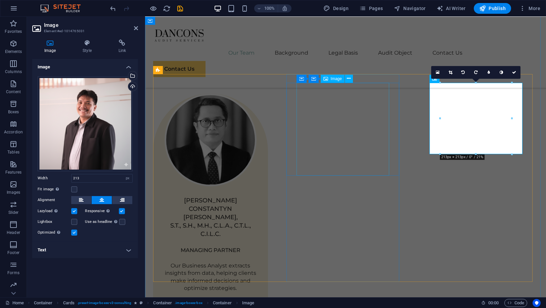
select select "%"
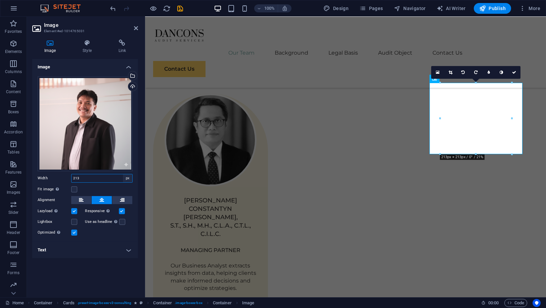
click at [127, 177] on select "Default auto px rem % em vh vw" at bounding box center [127, 179] width 9 height 8
select select "%"
click at [123, 175] on select "Default auto px rem % em vh vw" at bounding box center [127, 179] width 9 height 8
click at [91, 179] on input "73.7" at bounding box center [101, 179] width 61 height 8
drag, startPoint x: 91, startPoint y: 179, endPoint x: 60, endPoint y: 174, distance: 30.5
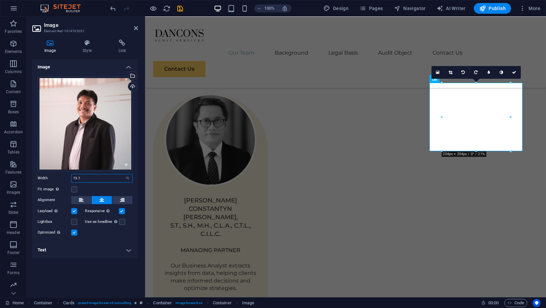
click at [60, 174] on div "Width 73.7 Default auto px rem % em vh vw" at bounding box center [85, 178] width 95 height 9
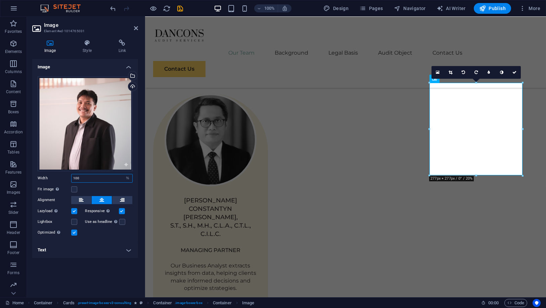
type input "100"
click at [83, 271] on div "Image Drag files here, click to choose files or select files from Files or our …" at bounding box center [85, 175] width 106 height 233
click at [510, 69] on link at bounding box center [514, 72] width 13 height 13
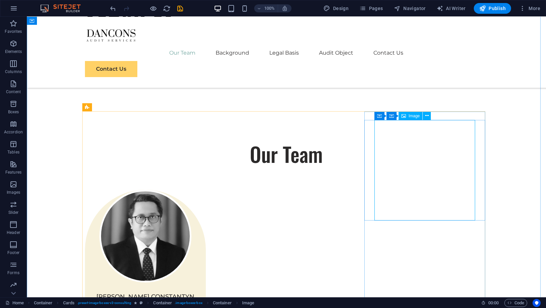
scroll to position [485, 0]
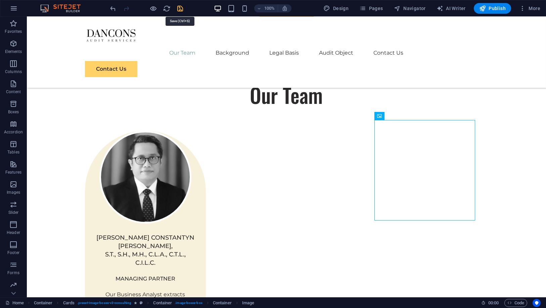
click at [178, 10] on icon "save" at bounding box center [181, 9] width 8 height 8
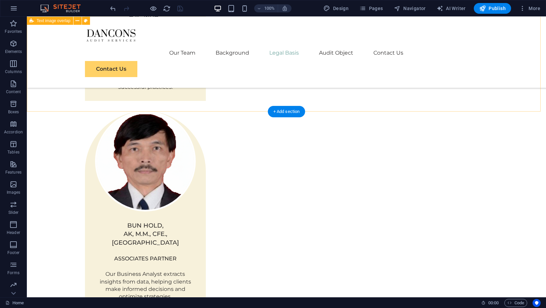
scroll to position [1156, 0]
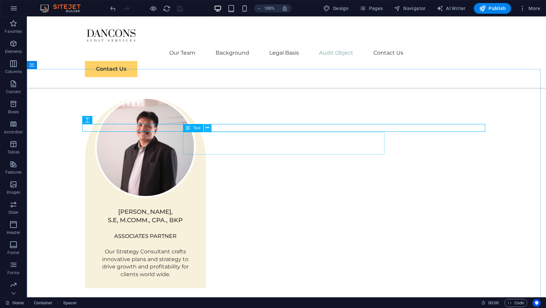
click at [208, 127] on icon at bounding box center [207, 128] width 4 height 7
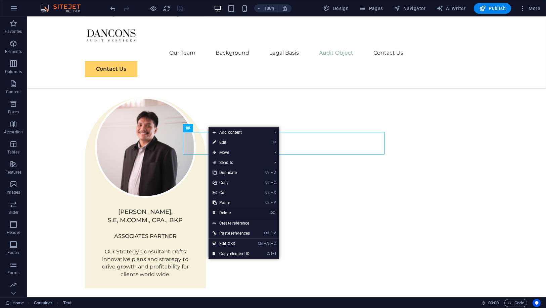
click at [229, 216] on link "⌦ Delete" at bounding box center [230, 213] width 45 height 10
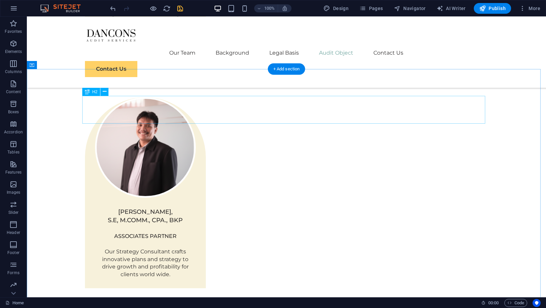
click at [180, 8] on icon "save" at bounding box center [181, 9] width 8 height 8
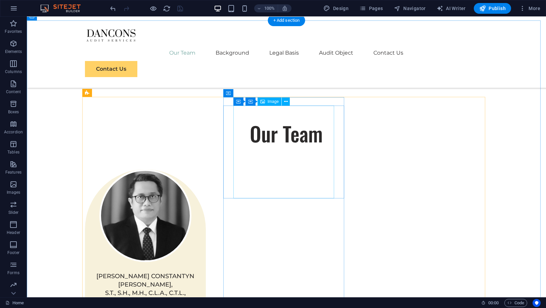
scroll to position [485, 0]
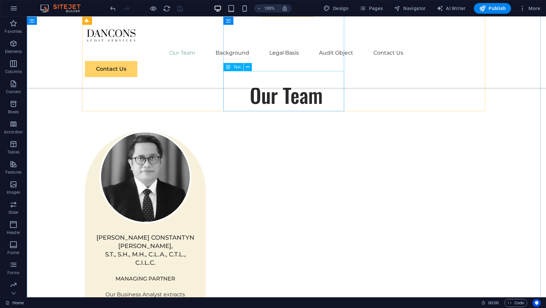
click at [206, 291] on div "Our Business Analyst extracts insights from data, helping clients make informed…" at bounding box center [145, 311] width 121 height 40
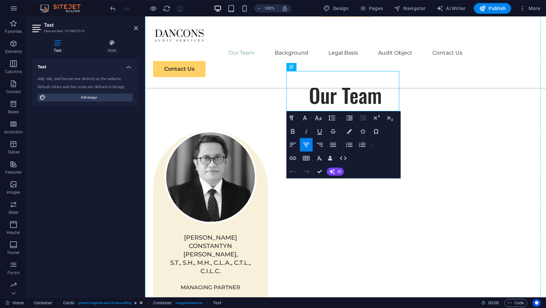
drag, startPoint x: 372, startPoint y: 102, endPoint x: 261, endPoint y: 76, distance: 113.5
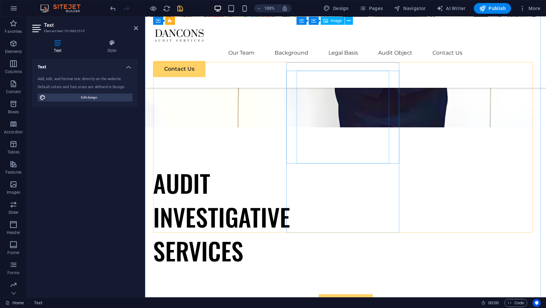
scroll to position [165, 0]
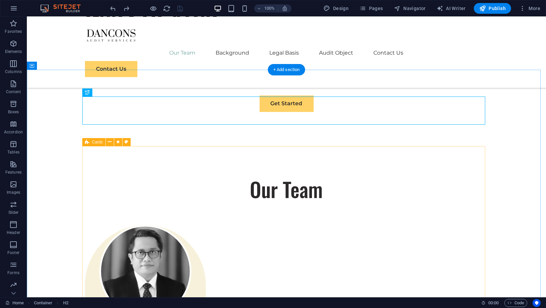
scroll to position [419, 0]
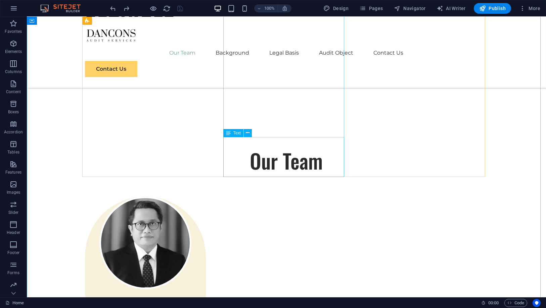
click at [250, 132] on button at bounding box center [248, 133] width 8 height 8
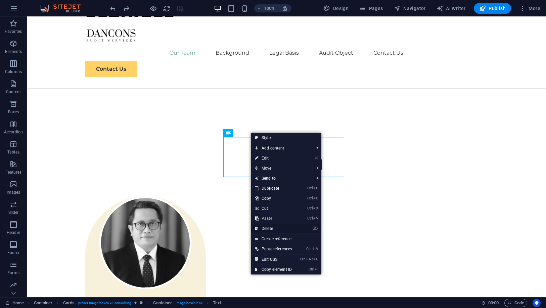
click at [273, 228] on link "⌦ Delete" at bounding box center [273, 229] width 45 height 10
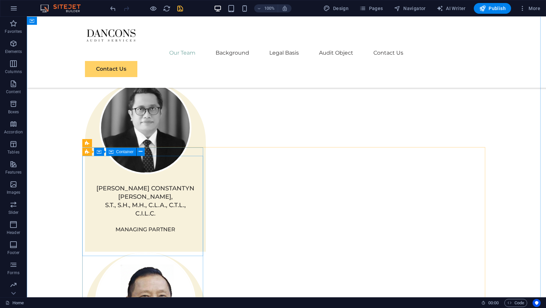
scroll to position [568, 0]
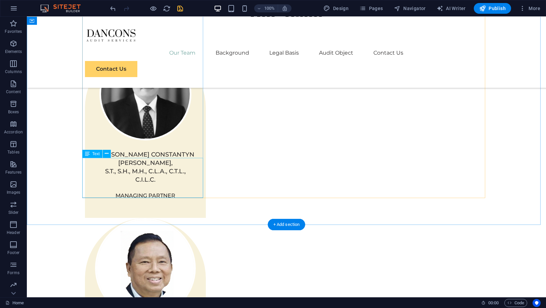
click at [108, 154] on icon at bounding box center [107, 153] width 4 height 7
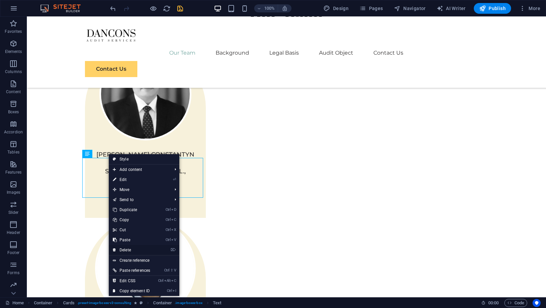
drag, startPoint x: 136, startPoint y: 249, endPoint x: 124, endPoint y: 213, distance: 37.9
click at [136, 249] on link "⌦ Delete" at bounding box center [131, 250] width 45 height 10
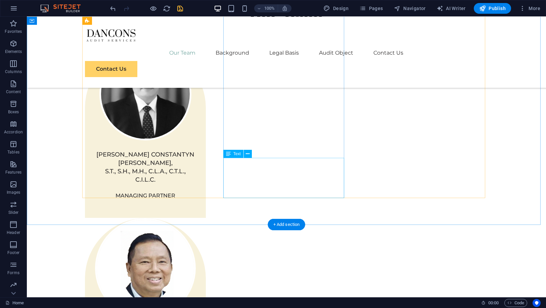
click at [248, 154] on icon at bounding box center [248, 154] width 4 height 7
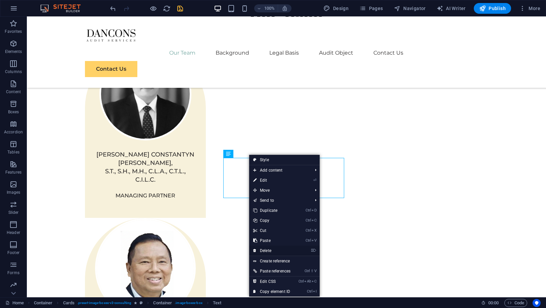
click at [275, 251] on link "⌦ Delete" at bounding box center [271, 251] width 45 height 10
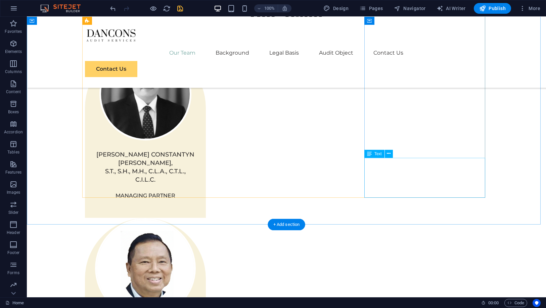
click at [385, 155] on button at bounding box center [389, 154] width 8 height 8
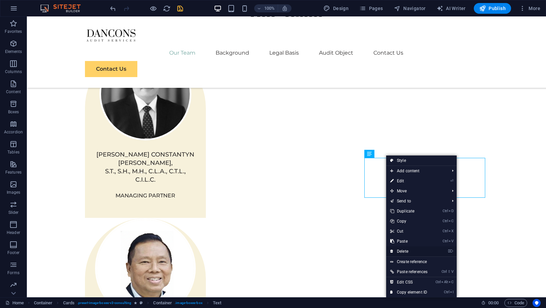
click at [409, 249] on link "⌦ Delete" at bounding box center [408, 252] width 45 height 10
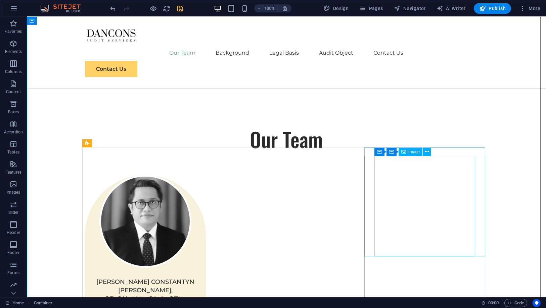
scroll to position [419, 0]
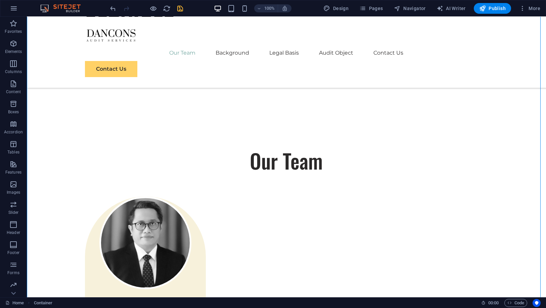
click at [183, 7] on icon "save" at bounding box center [181, 9] width 8 height 8
checkbox input "false"
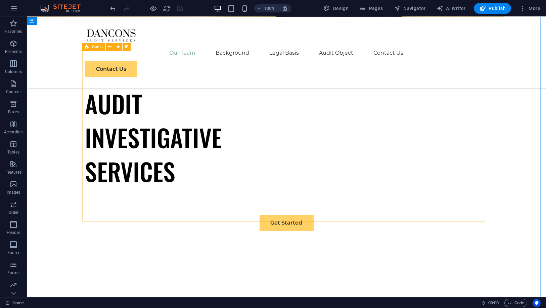
scroll to position [232, 0]
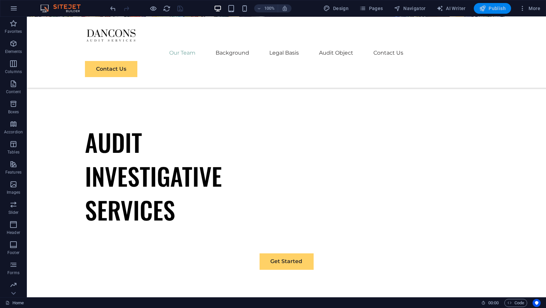
click at [488, 10] on span "Publish" at bounding box center [492, 8] width 27 height 7
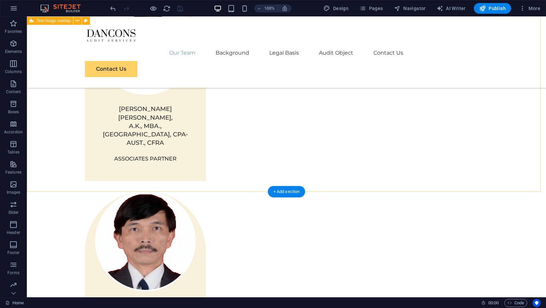
scroll to position [953, 0]
